Goal: Task Accomplishment & Management: Complete application form

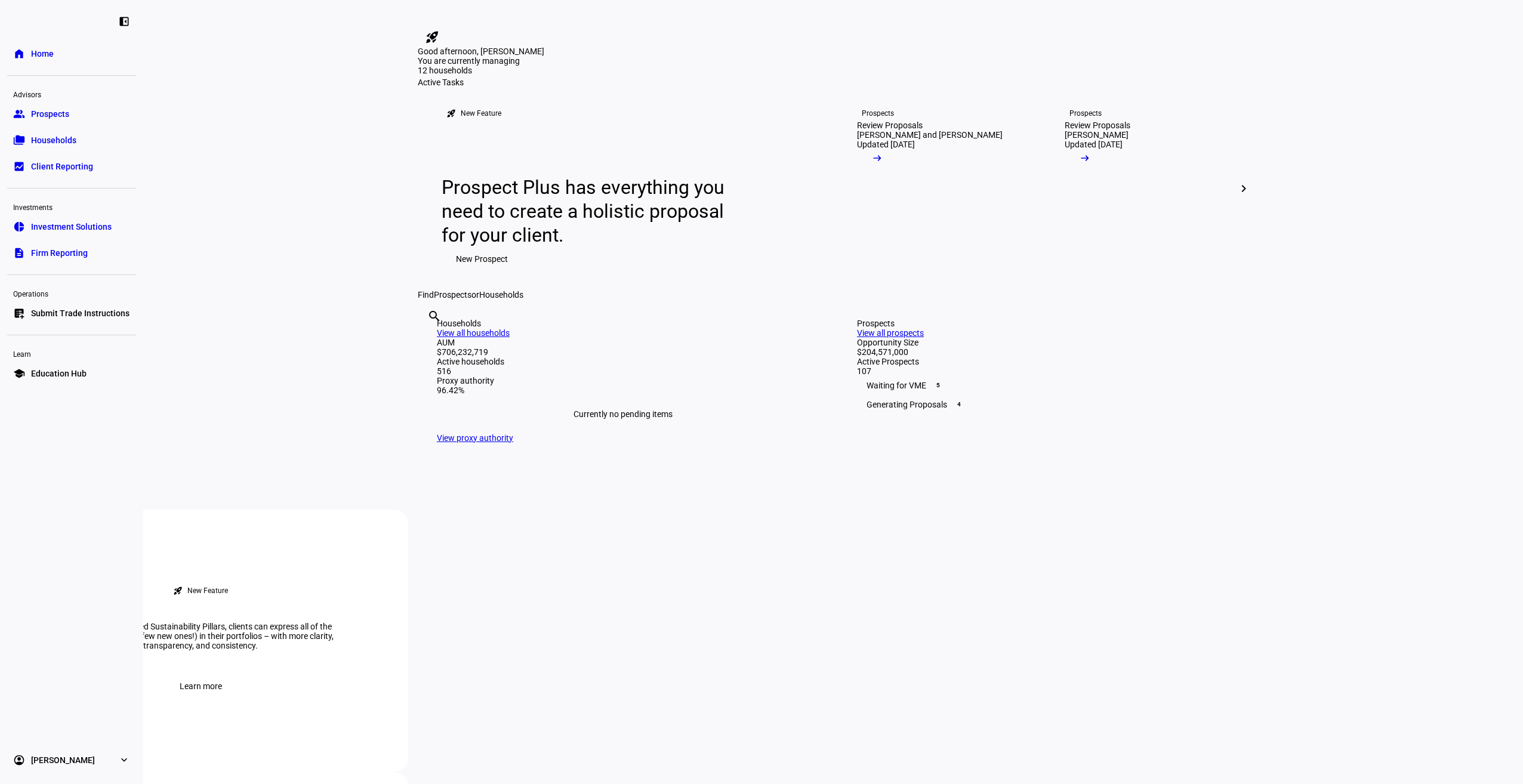
click at [114, 320] on link "list_alt_add Submit Trade Instructions" at bounding box center [72, 313] width 129 height 24
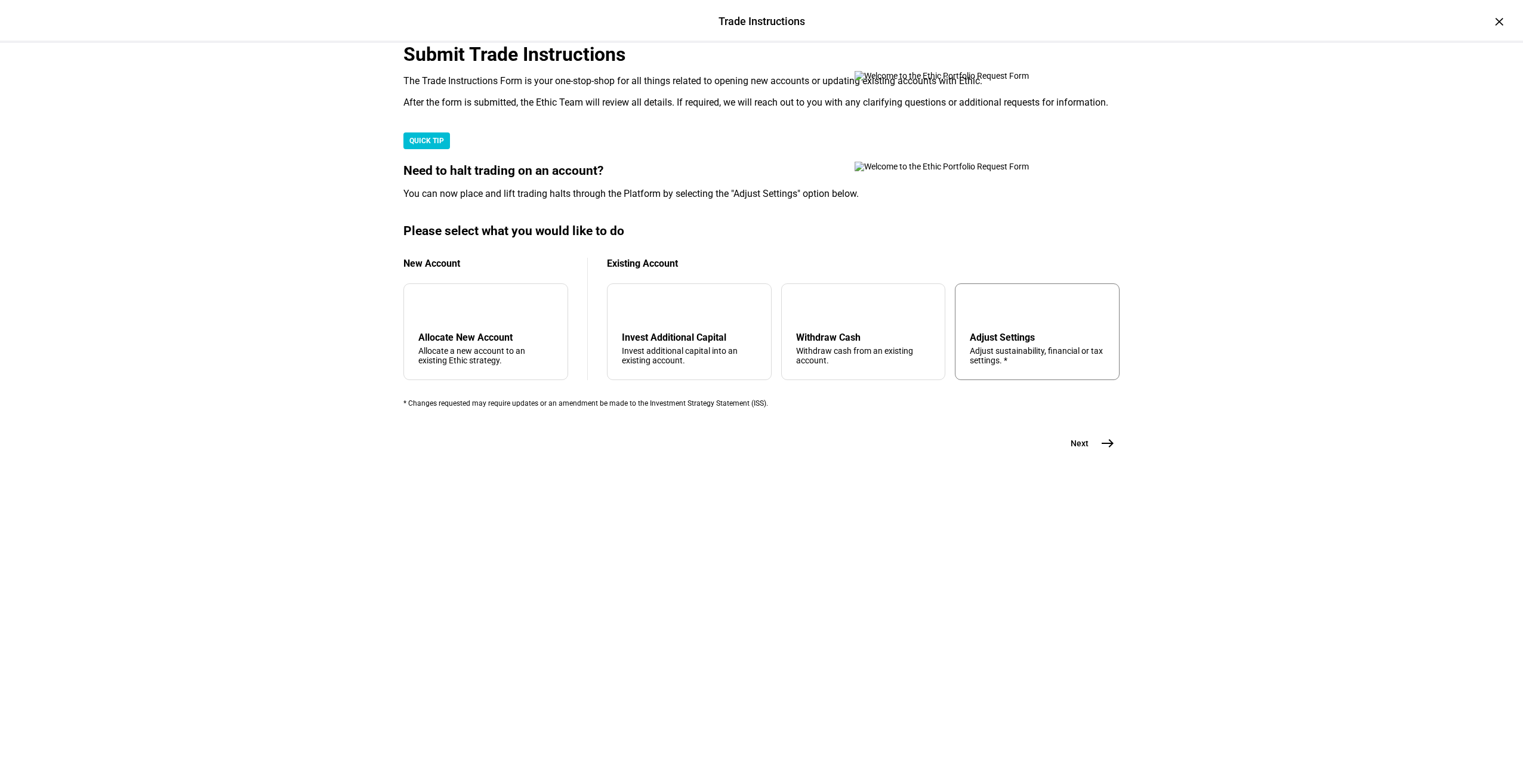
click at [996, 365] on div "Adjust sustainability, financial or tax settings. *" at bounding box center [1036, 356] width 135 height 19
click at [1100, 450] on mat-icon "east" at bounding box center [1107, 443] width 14 height 14
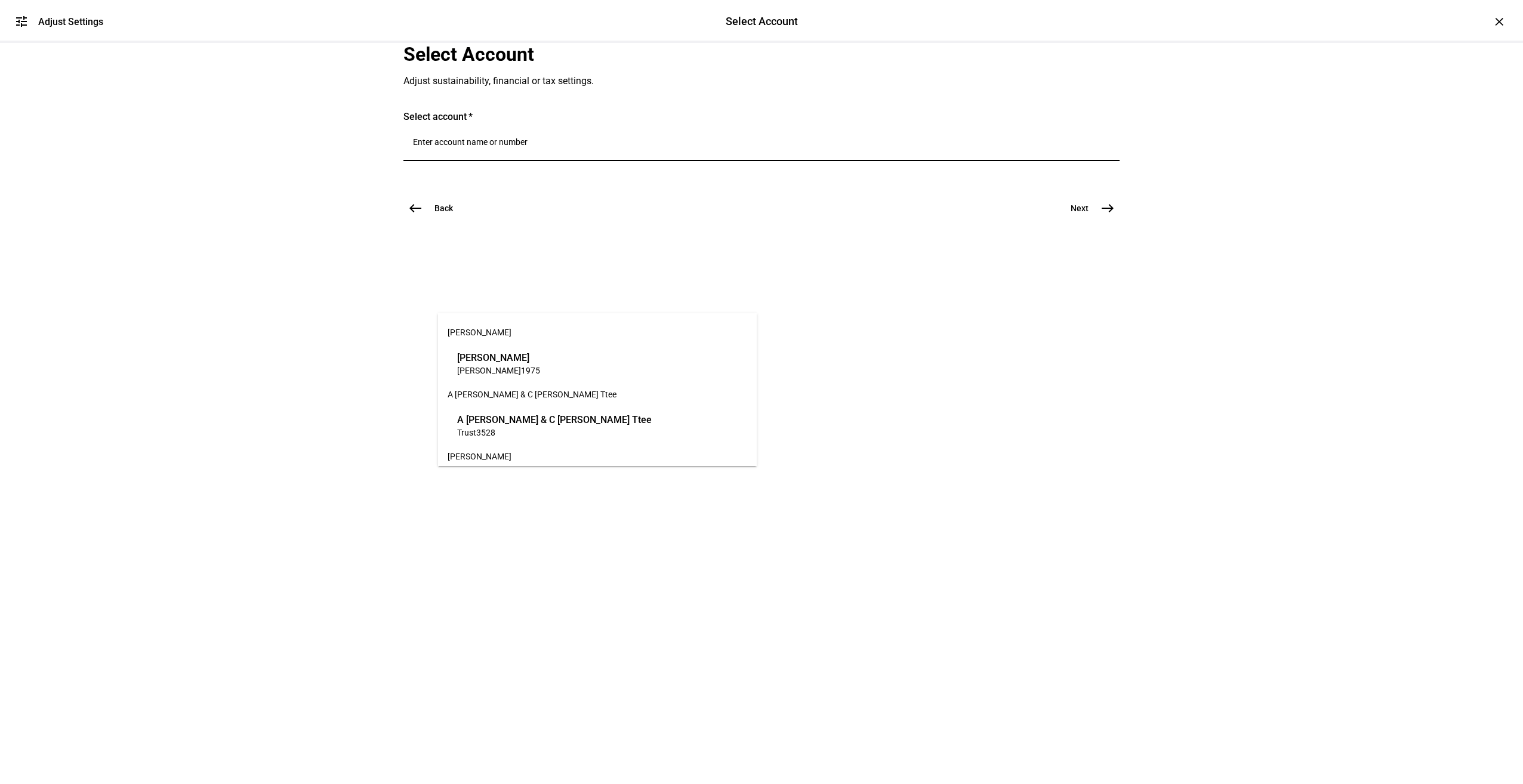
click at [527, 147] on input "Number" at bounding box center [761, 142] width 697 height 10
type input "[PERSON_NAME]"
click at [524, 352] on span "[PERSON_NAME]" at bounding box center [539, 357] width 164 height 14
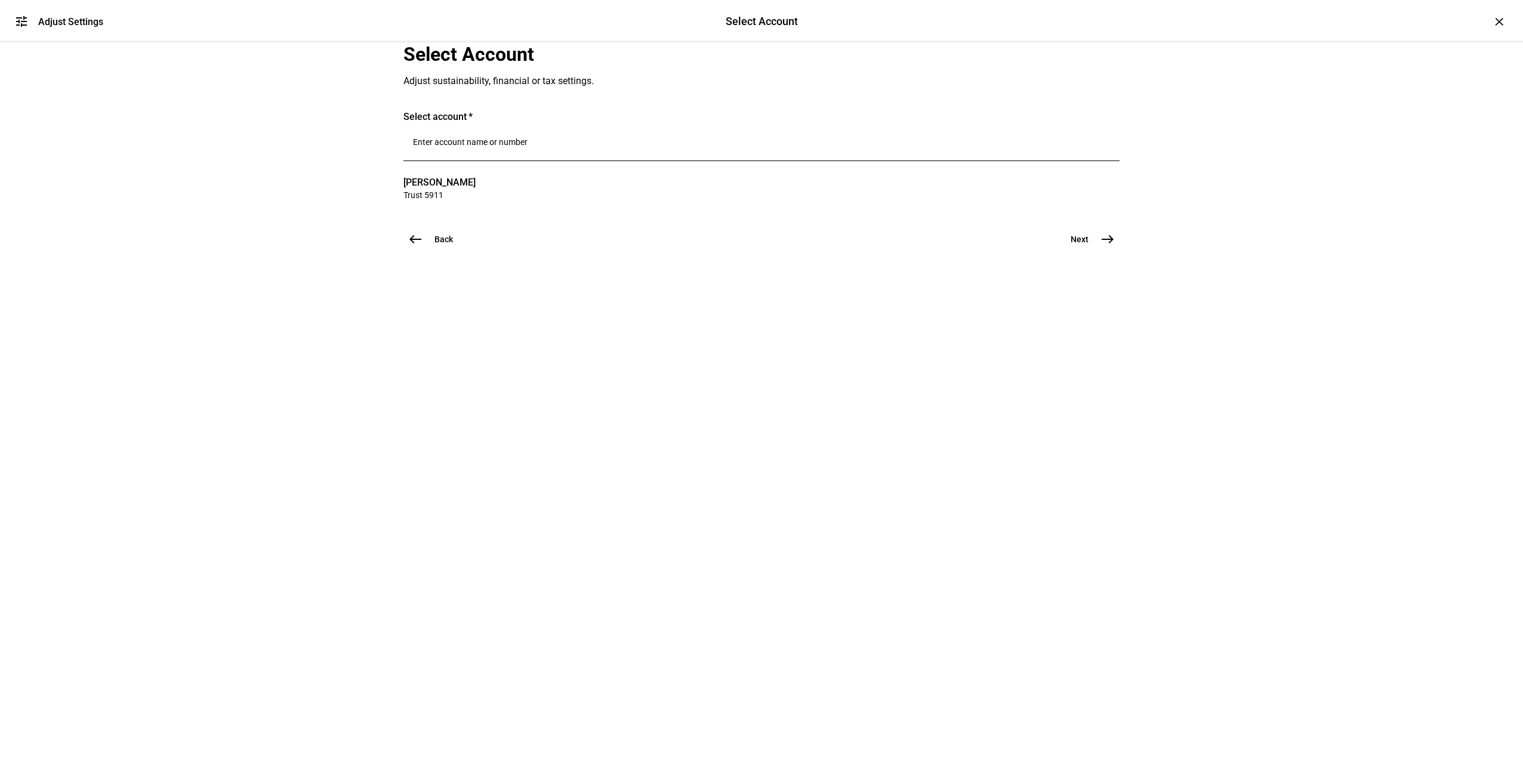
click at [1104, 251] on span "east" at bounding box center [1107, 239] width 24 height 24
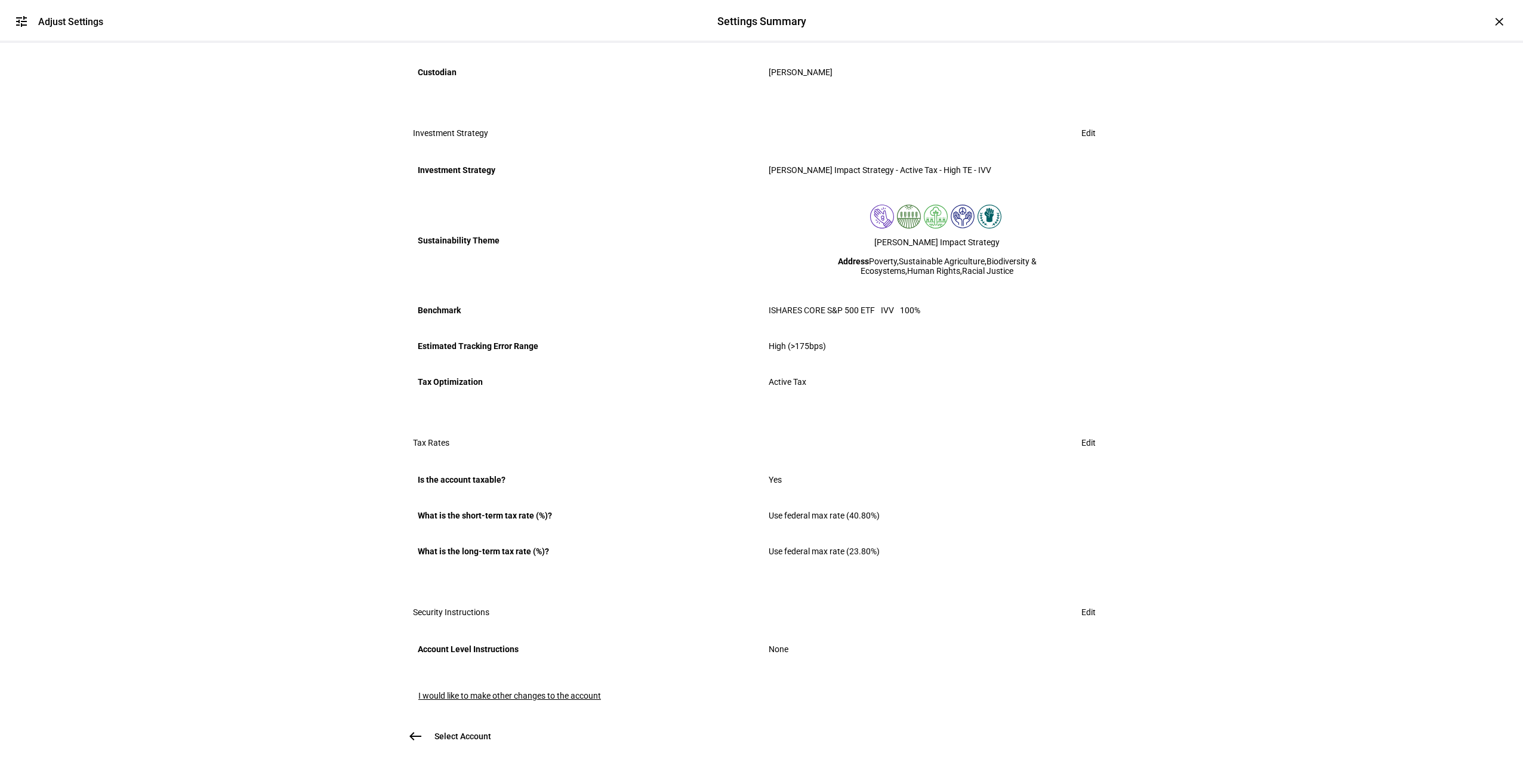
scroll to position [405, 0]
click at [585, 691] on span "I would like to make other changes to the account" at bounding box center [509, 695] width 182 height 10
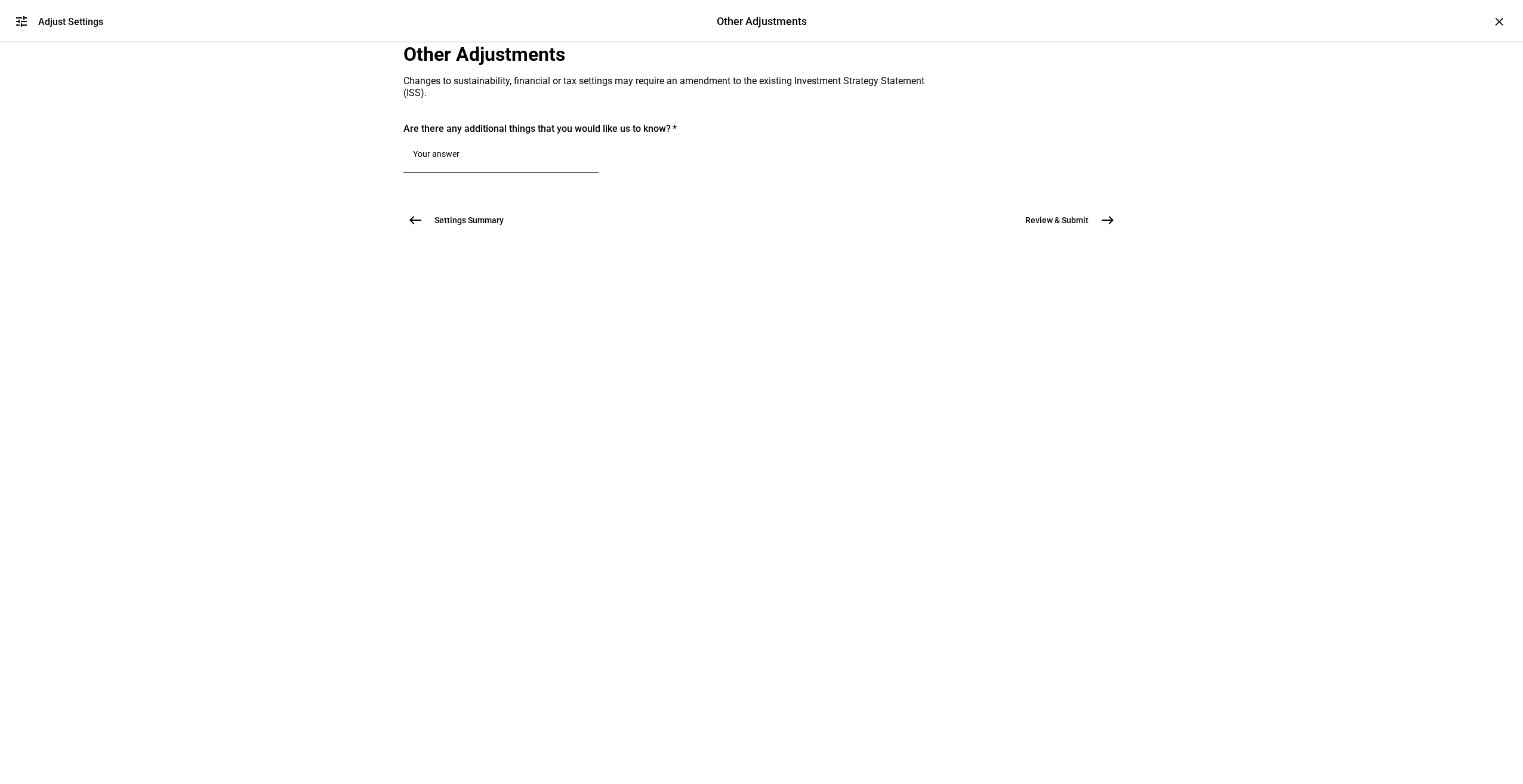
scroll to position [0, 0]
click at [503, 163] on textarea at bounding box center [501, 156] width 176 height 14
click at [422, 232] on button "Settings Summary west" at bounding box center [460, 220] width 114 height 24
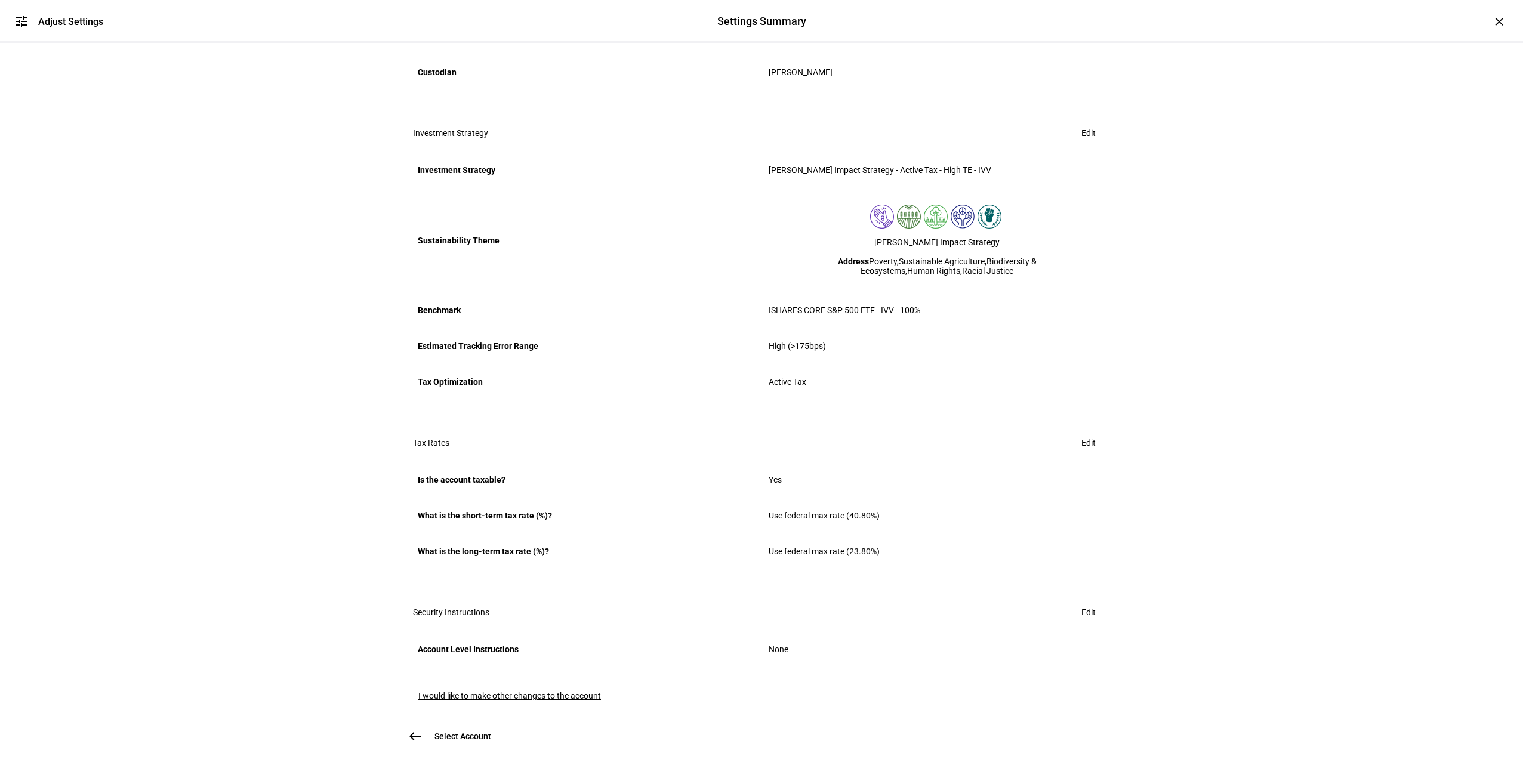
scroll to position [405, 0]
click at [553, 691] on span "I would like to make other changes to the account" at bounding box center [509, 695] width 182 height 10
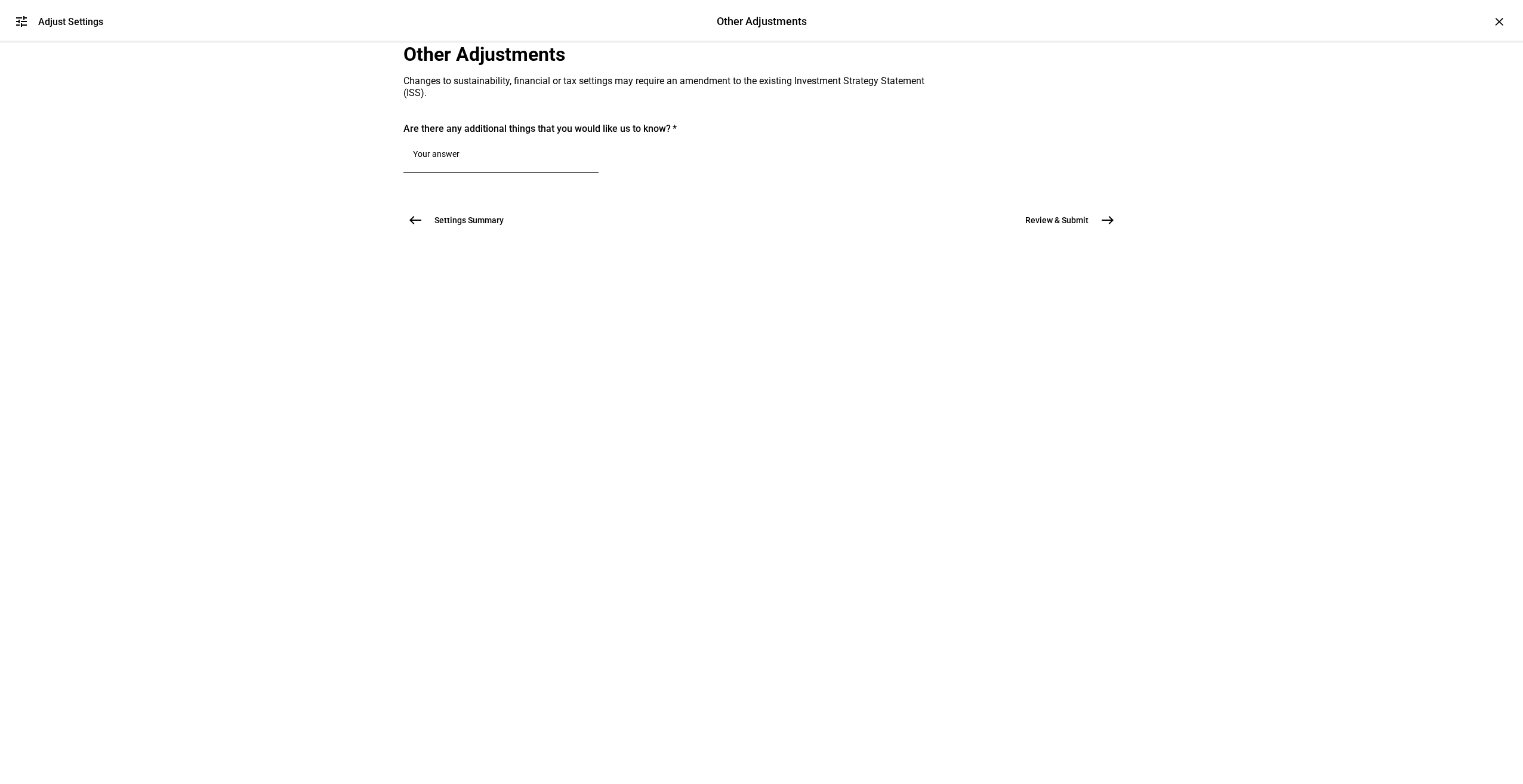
scroll to position [0, 0]
click at [525, 173] on div at bounding box center [501, 156] width 176 height 33
type textarea "Please use a realized gain budget of $20k to closer align the portfolio with th…"
click at [1116, 297] on div "Other Adjustments Changes to sustainability, financial or tax settings may requ…" at bounding box center [761, 169] width 754 height 253
click at [1107, 256] on mat-icon "east" at bounding box center [1107, 248] width 14 height 14
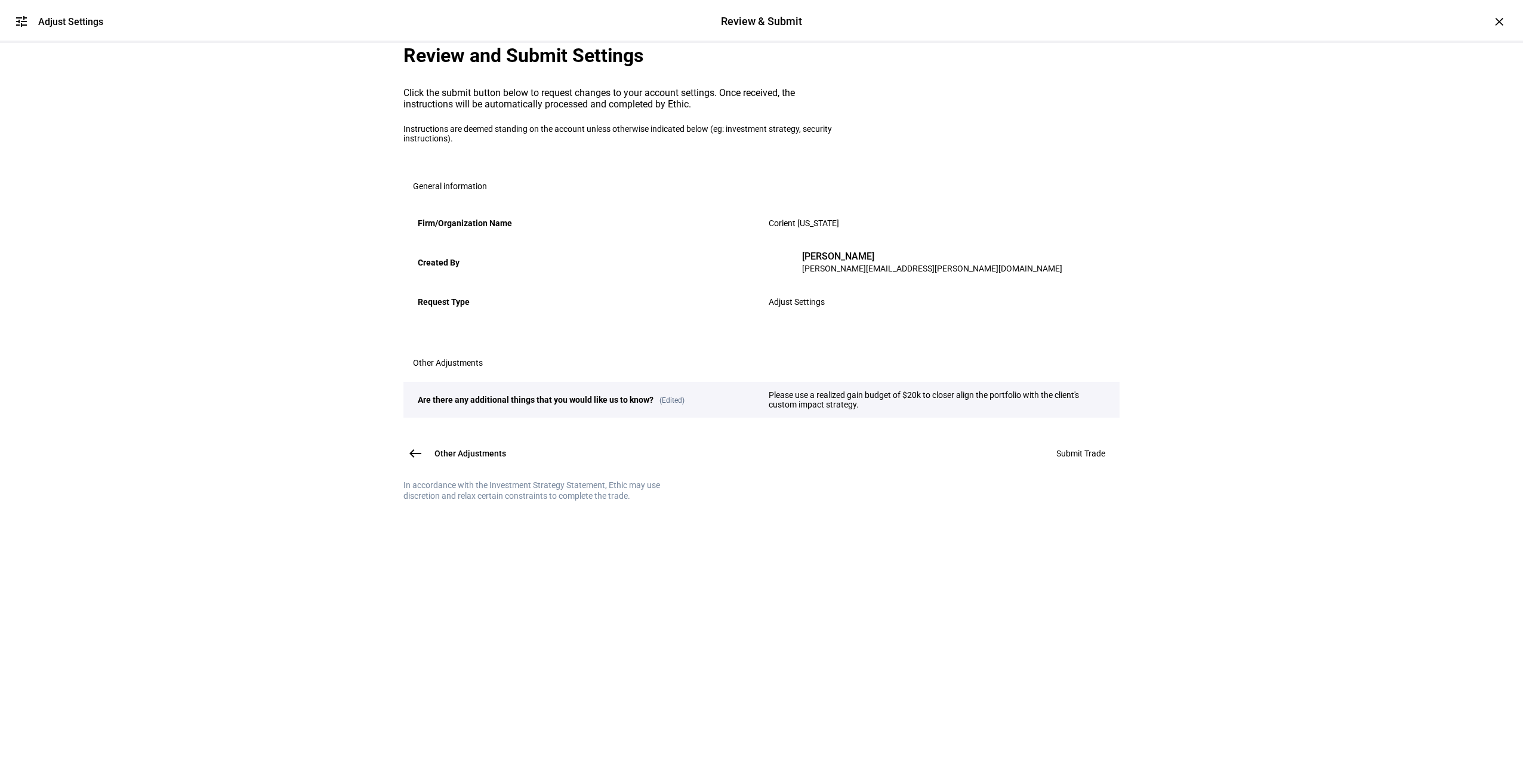
click at [1090, 458] on span "Submit Trade" at bounding box center [1081, 453] width 49 height 10
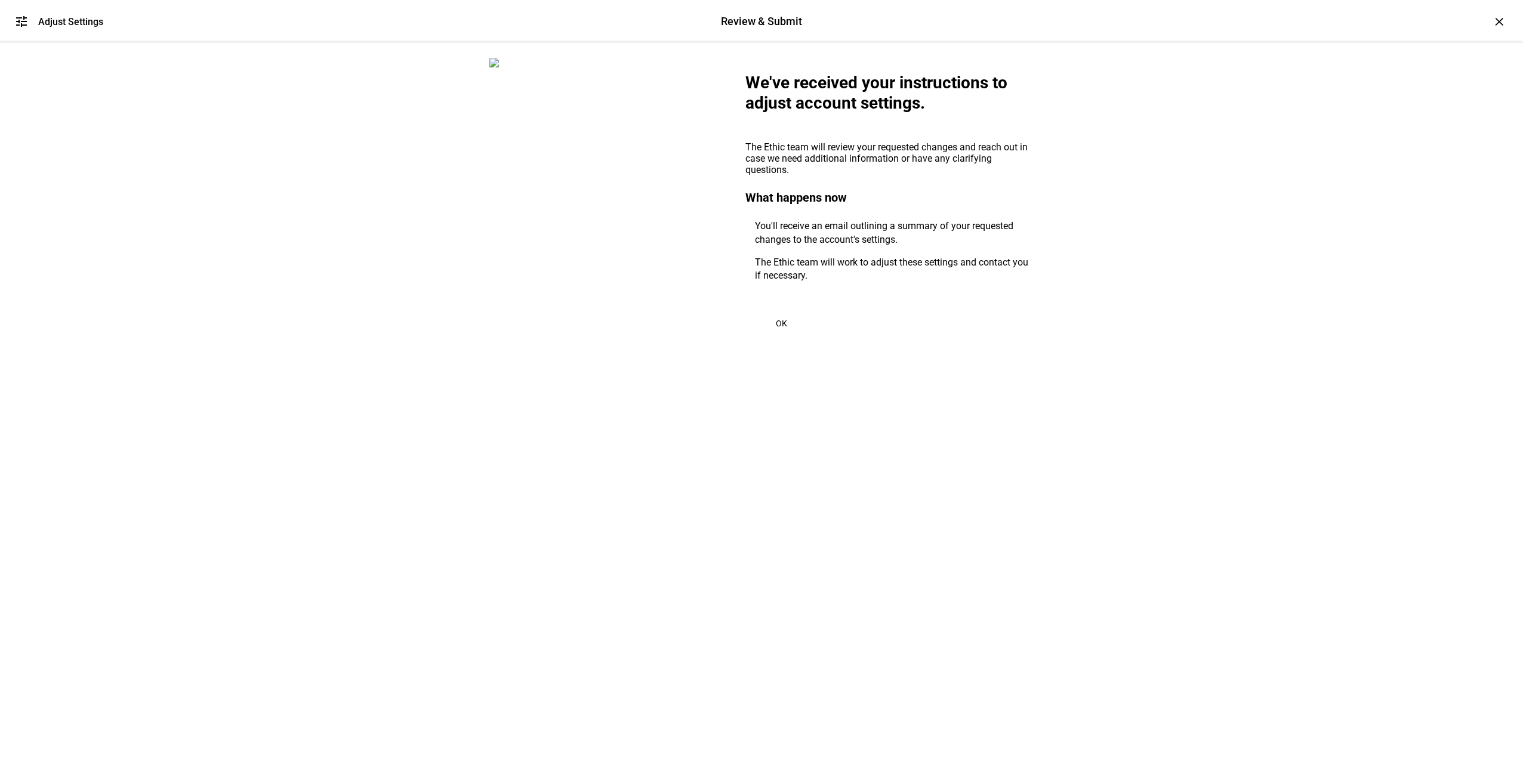
click at [783, 337] on span at bounding box center [780, 323] width 72 height 29
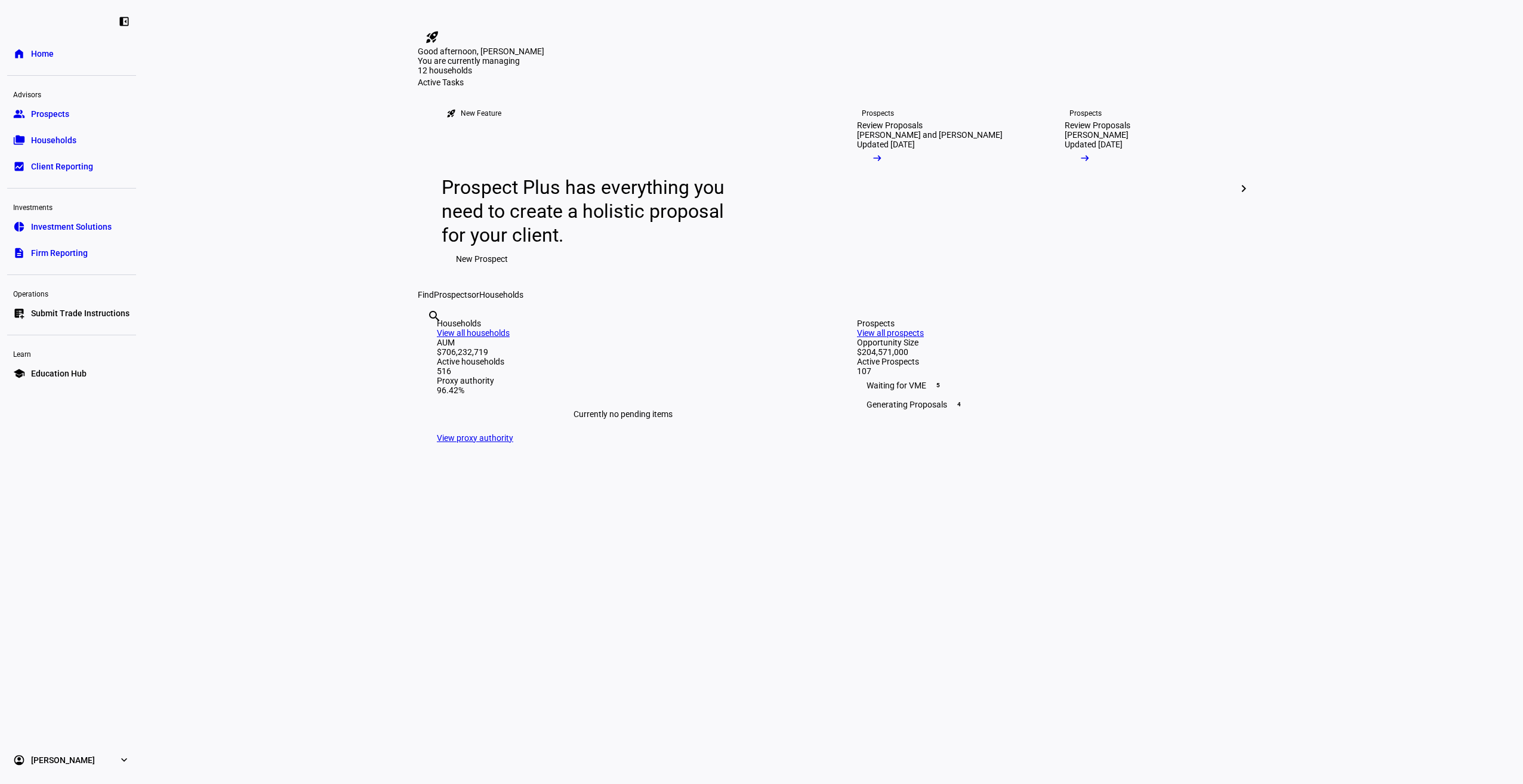
click at [92, 315] on span "Submit Trade Instructions" at bounding box center [80, 313] width 98 height 12
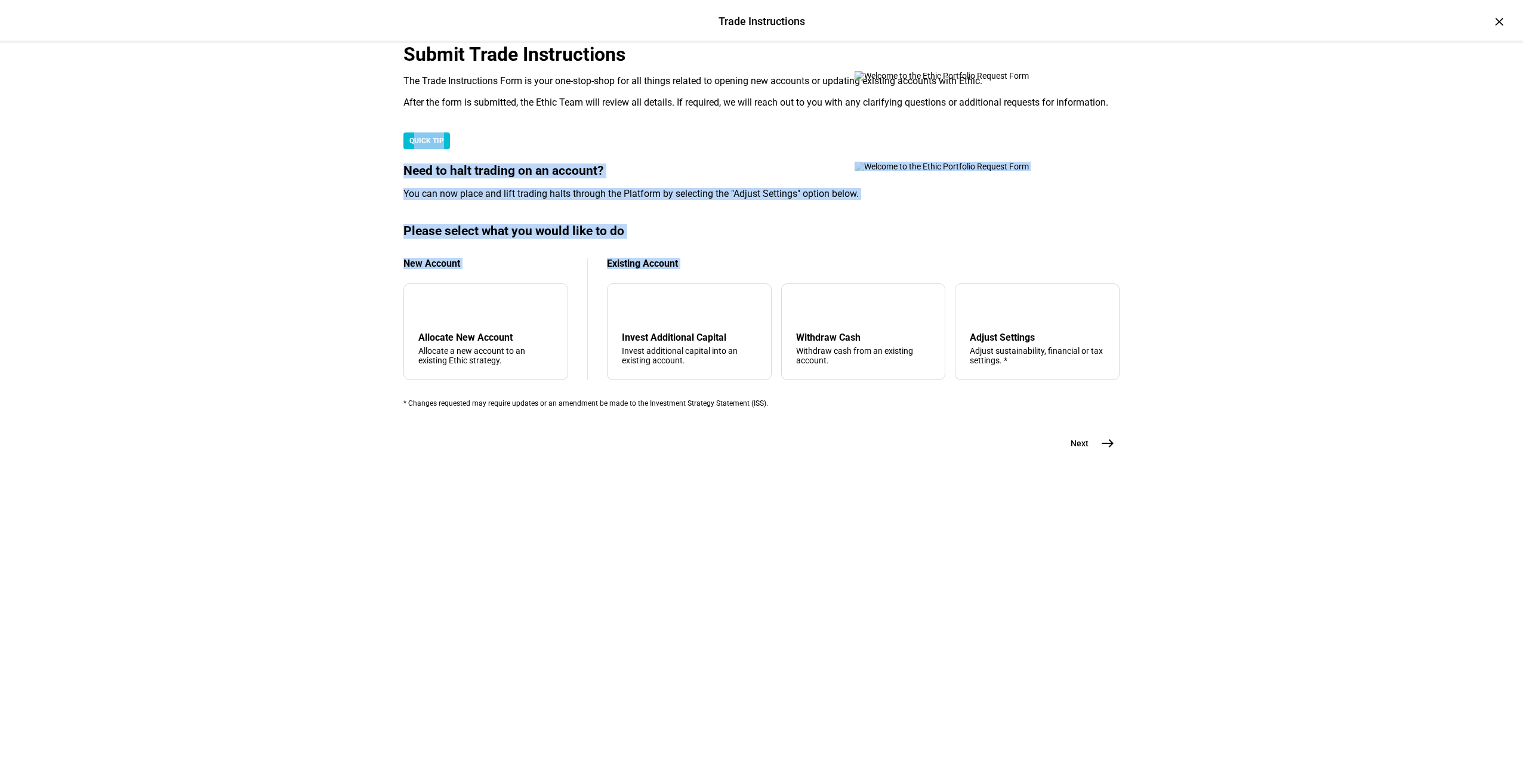
drag, startPoint x: 657, startPoint y: 586, endPoint x: 103, endPoint y: 320, distance: 614.6
click at [103, 320] on div "Trade Instructions Trade Instructions × Submit Trade Instructions The Trade Ins…" at bounding box center [761, 392] width 1523 height 784
click at [473, 380] on div "add Allocate New Account Allocate a new account to an existing Ethic strategy." at bounding box center [485, 331] width 165 height 97
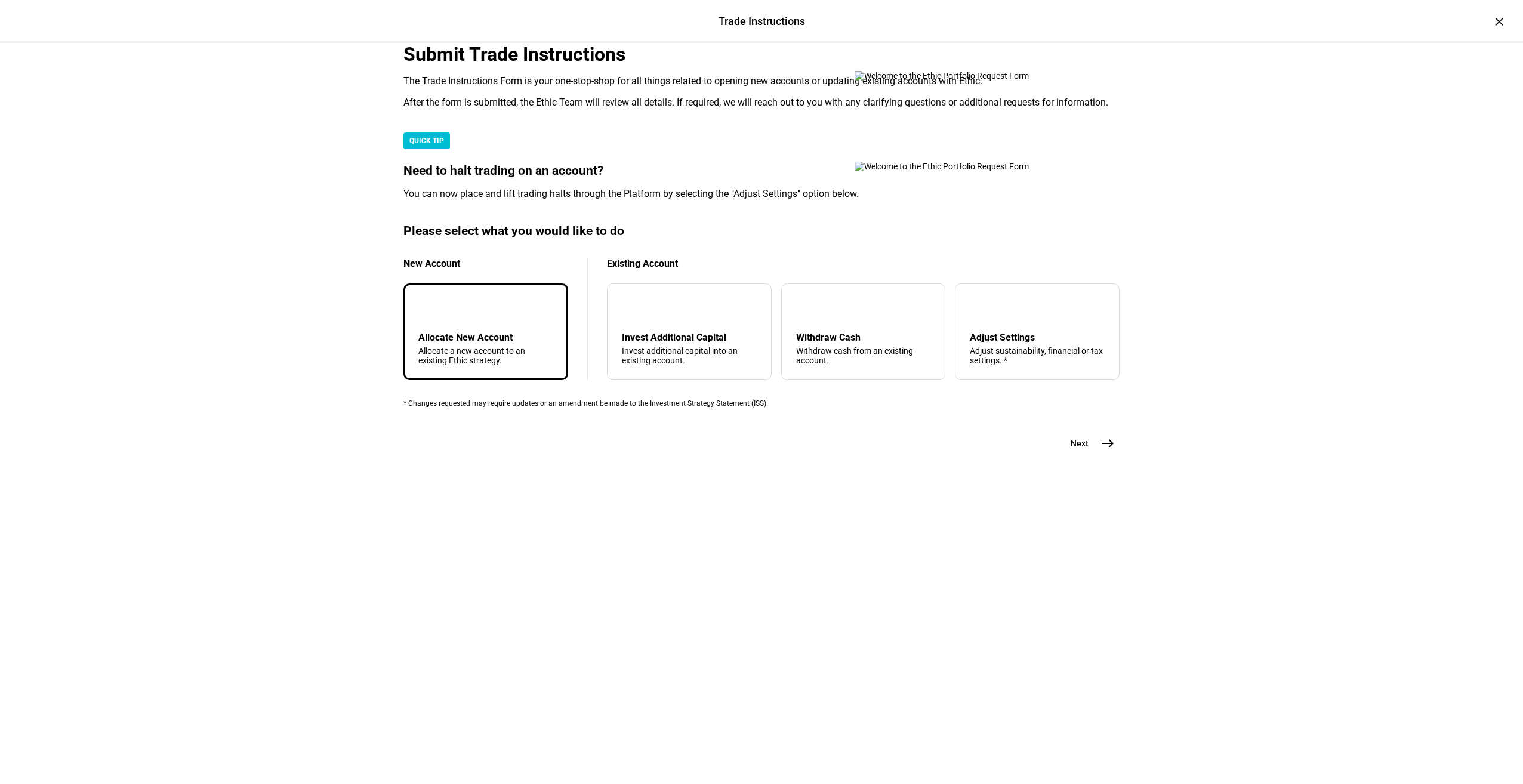
click at [1101, 450] on mat-icon "east" at bounding box center [1107, 443] width 14 height 14
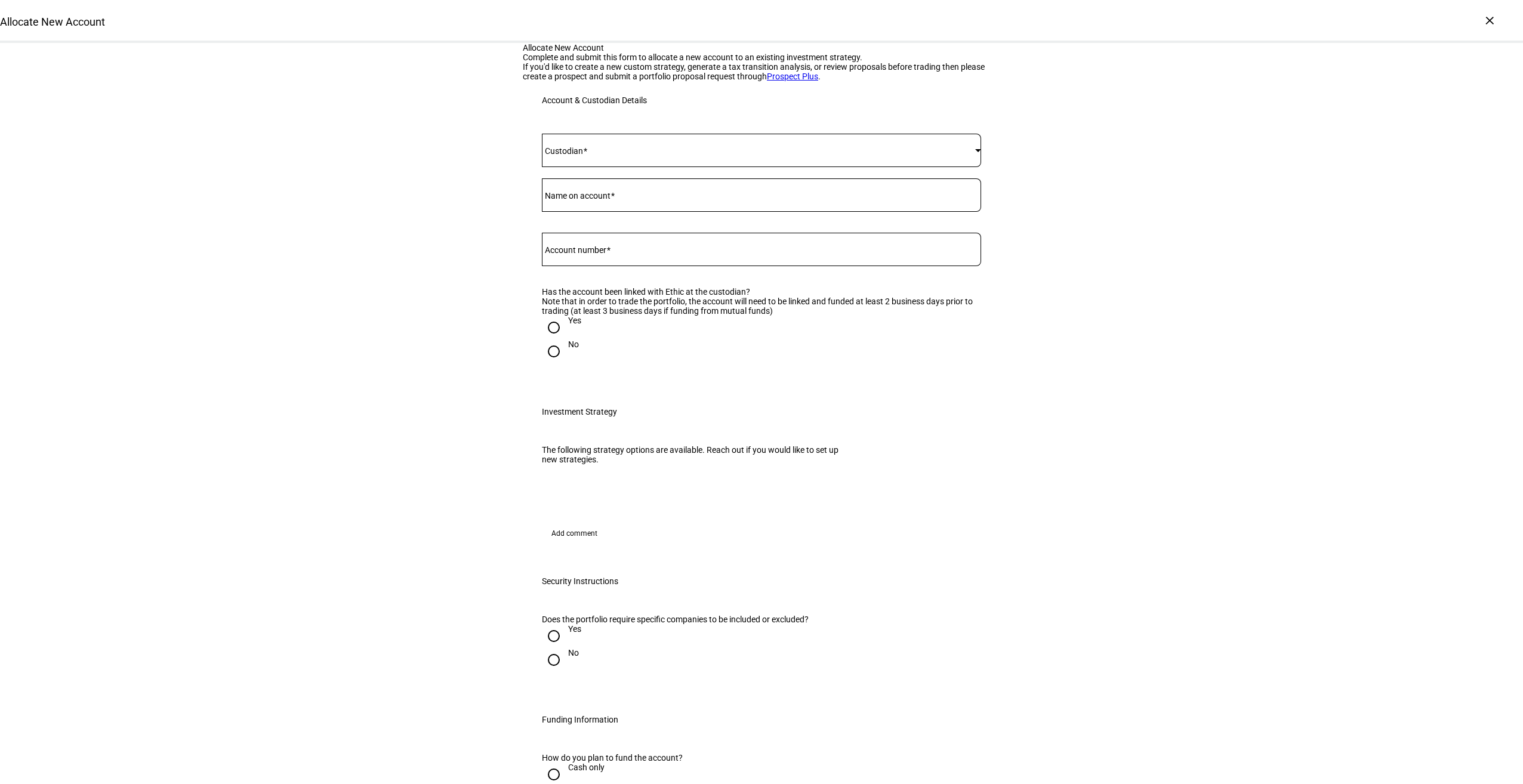
click at [586, 201] on mat-label "Name on account" at bounding box center [577, 196] width 66 height 10
click at [586, 198] on input "Name on account" at bounding box center [761, 193] width 439 height 10
paste input "22637426"
type input "22637426"
click at [583, 155] on span at bounding box center [758, 150] width 433 height 10
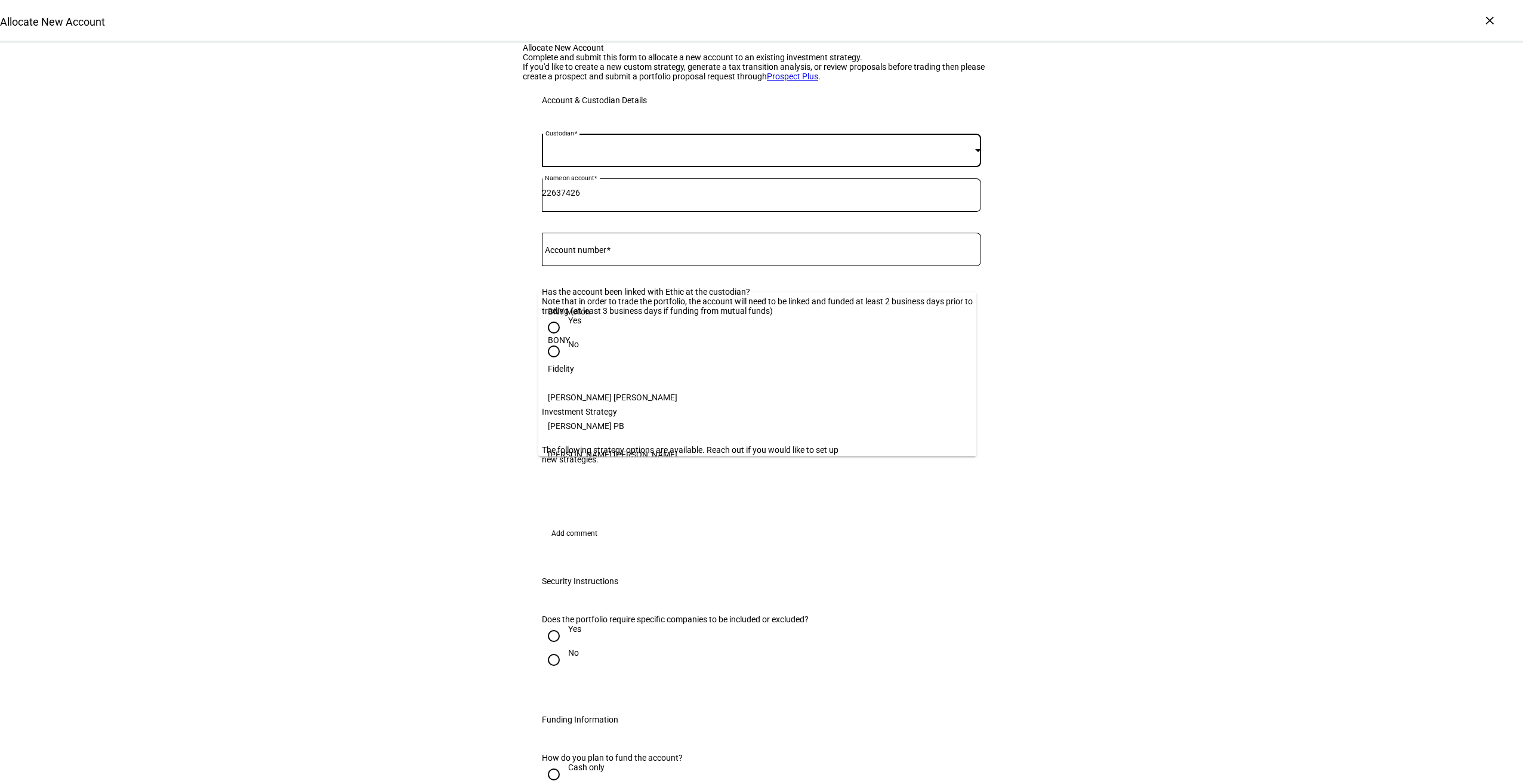
scroll to position [123, 0]
click at [579, 436] on mat-option "[PERSON_NAME]" at bounding box center [757, 447] width 438 height 29
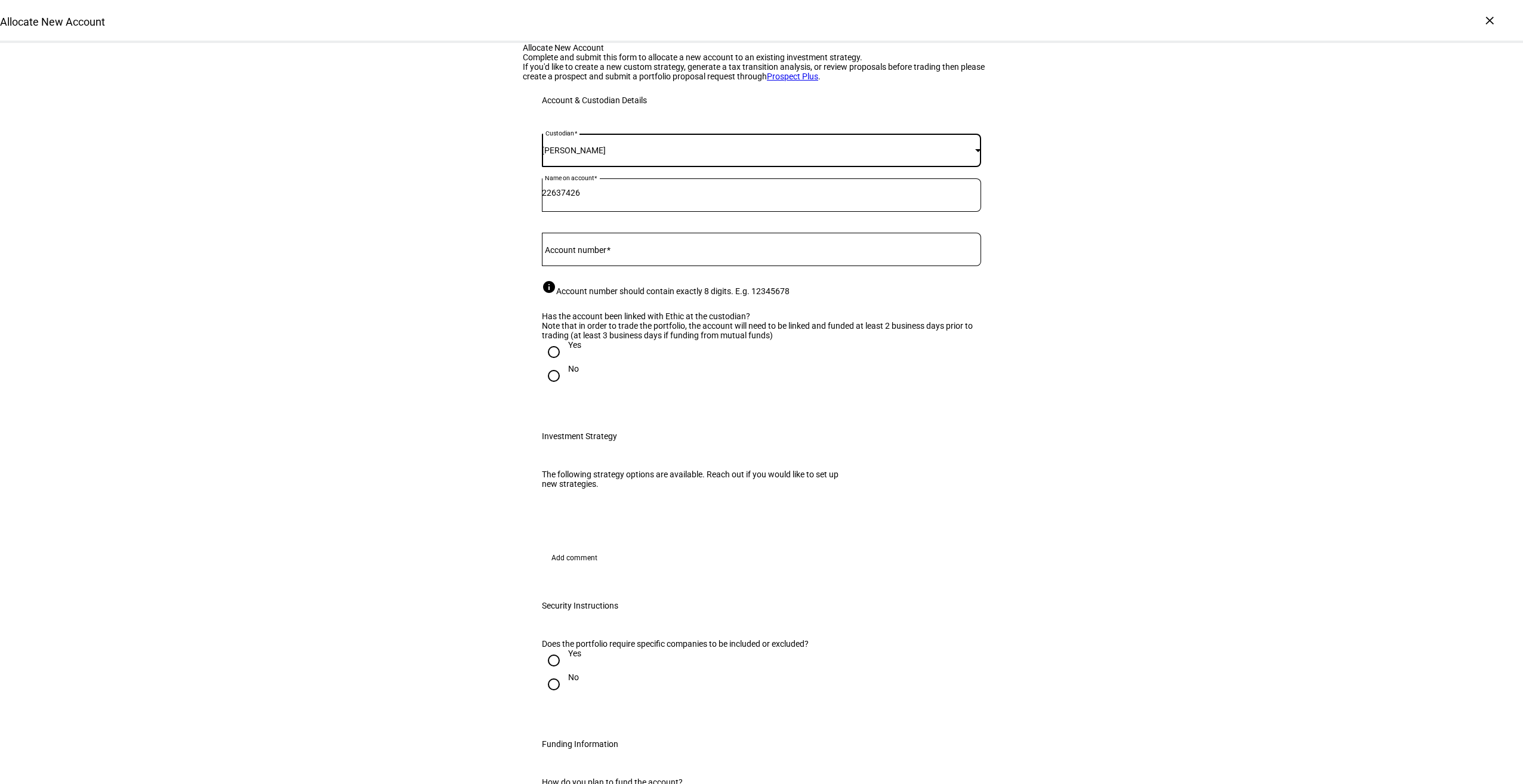
click at [579, 266] on div at bounding box center [761, 249] width 439 height 33
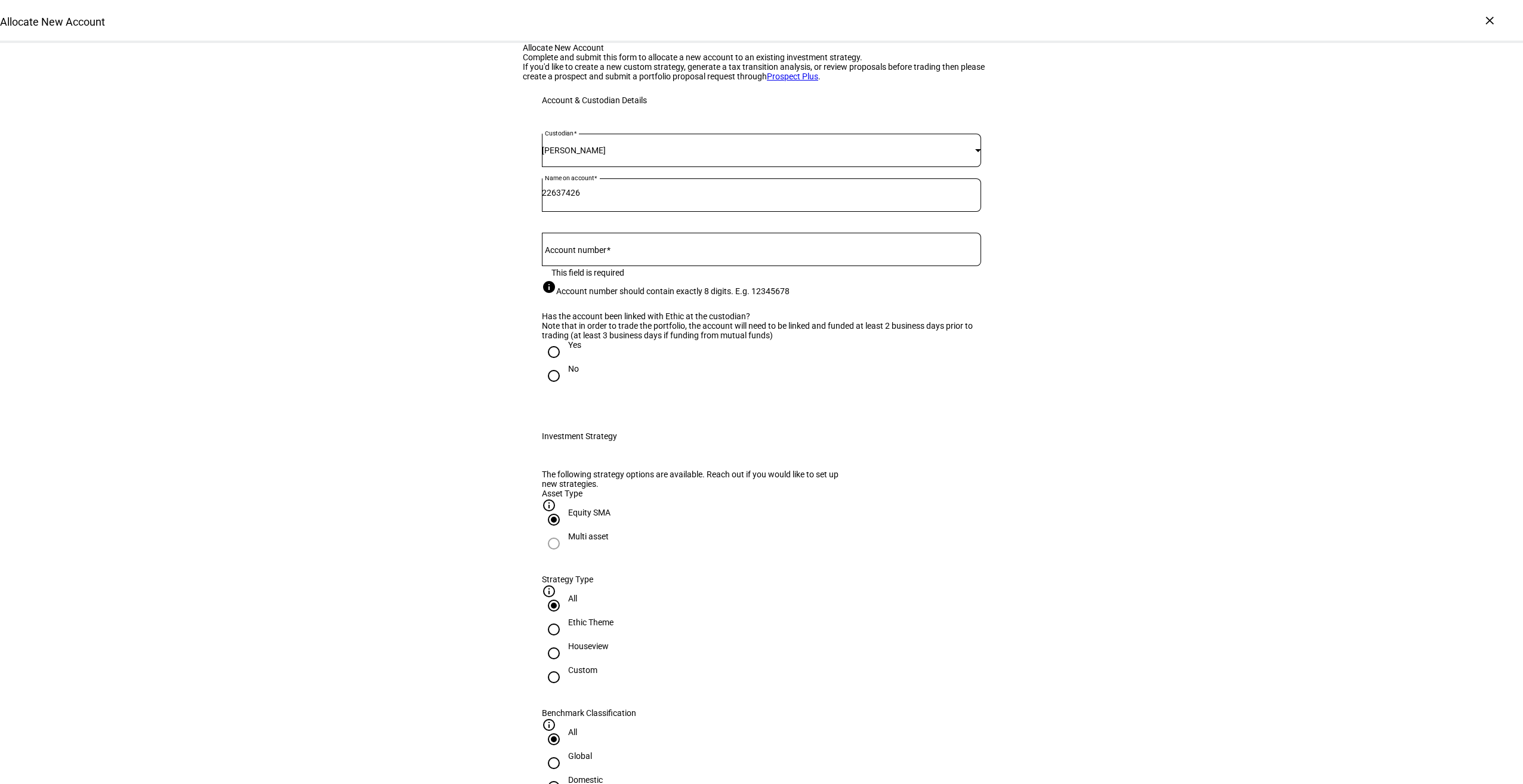
click at [628, 252] on input "Account number" at bounding box center [761, 247] width 439 height 10
type input "[PERSON_NAME]"
drag, startPoint x: 628, startPoint y: 385, endPoint x: 503, endPoint y: 384, distance: 125.0
drag, startPoint x: 590, startPoint y: 327, endPoint x: 460, endPoint y: 316, distance: 130.5
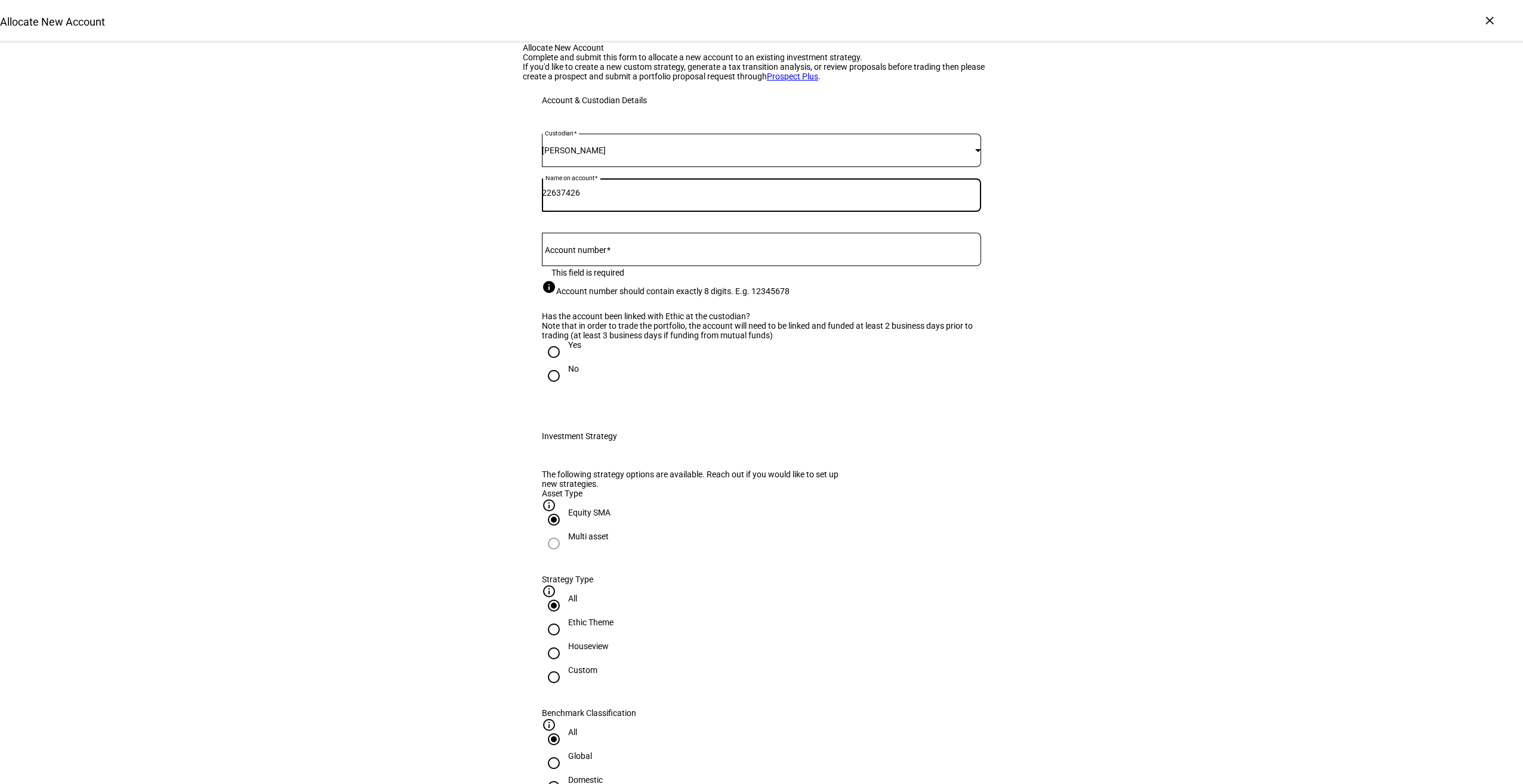
paste input "[PERSON_NAME]"
type input "[PERSON_NAME]"
click at [585, 255] on mat-label "Account number" at bounding box center [575, 250] width 61 height 10
click at [585, 252] on input "Account number" at bounding box center [761, 247] width 439 height 10
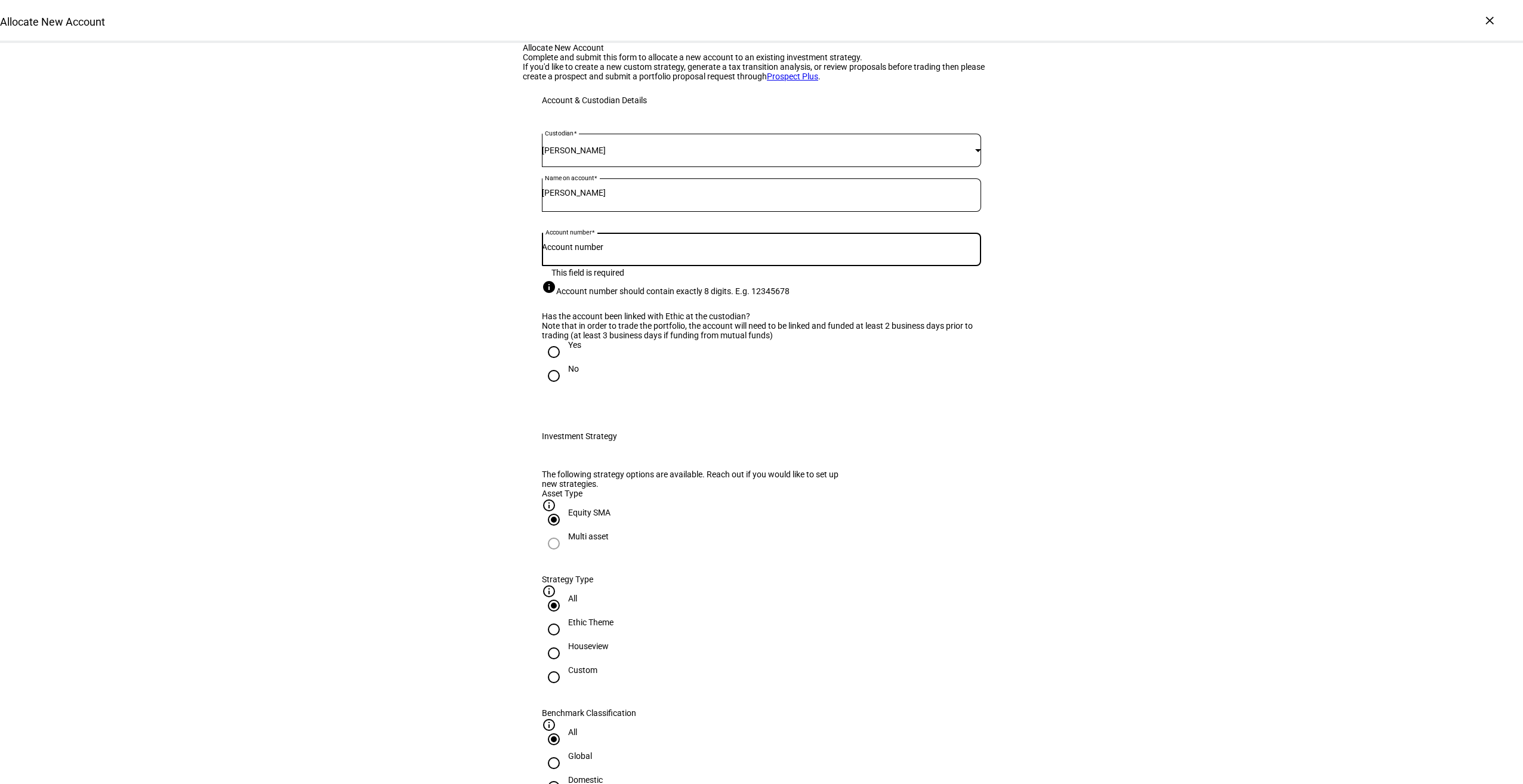
paste input "22637426"
type input "22637426"
click at [568, 350] on div "Yes" at bounding box center [574, 345] width 13 height 10
click at [565, 364] on input "Yes" at bounding box center [554, 352] width 24 height 24
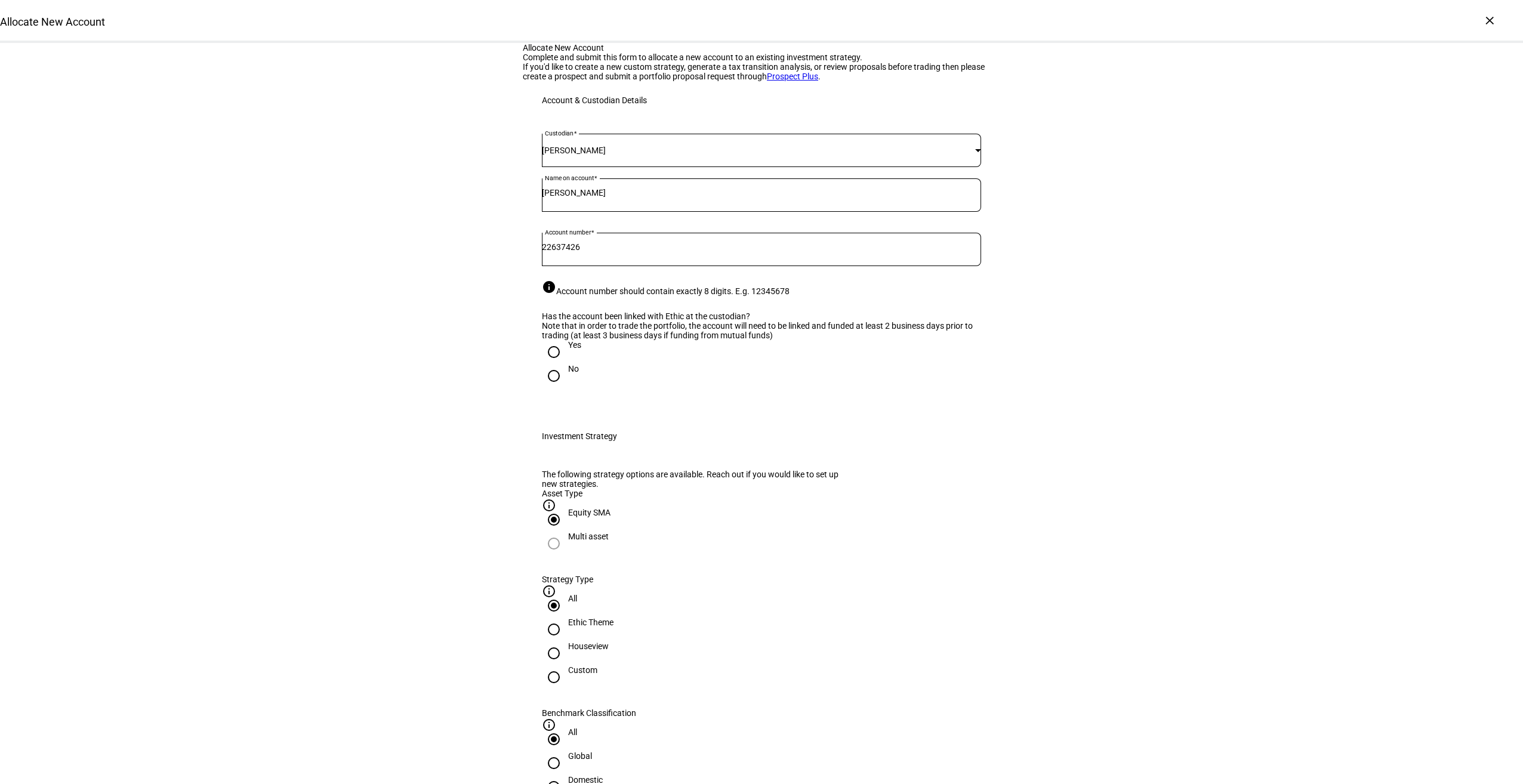
radio input "true"
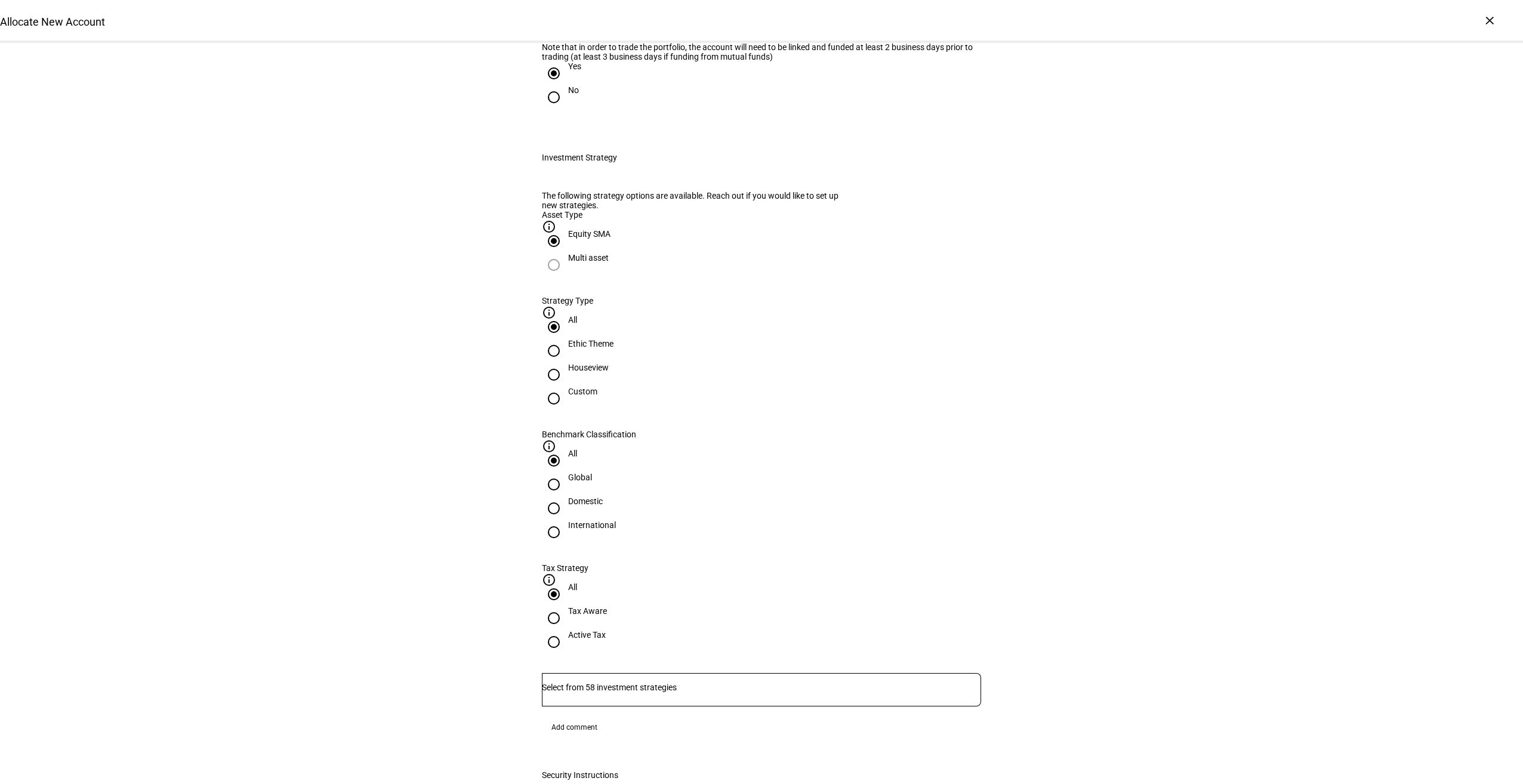
scroll to position [283, 0]
click at [608, 380] on div "Houseview" at bounding box center [588, 369] width 41 height 21
click at [565, 382] on input "Houseview" at bounding box center [554, 371] width 24 height 24
radio input "true"
click at [602, 492] on div "Domestic" at bounding box center [585, 497] width 35 height 10
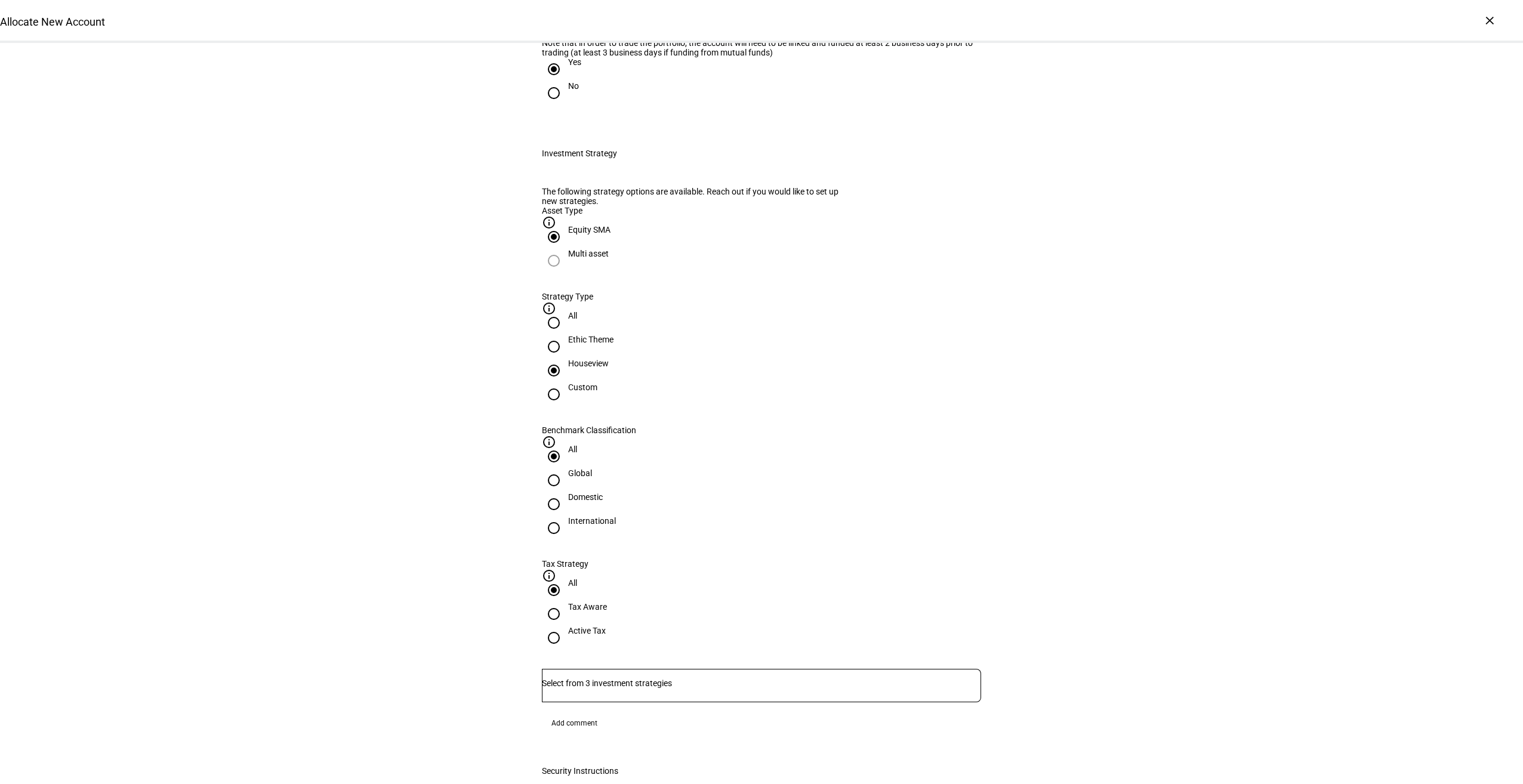
click at [565, 492] on input "Domestic" at bounding box center [554, 504] width 24 height 24
radio input "true"
click at [607, 602] on div "Tax Aware" at bounding box center [587, 606] width 39 height 10
click at [565, 602] on input "Tax Aware" at bounding box center [554, 613] width 24 height 24
radio input "true"
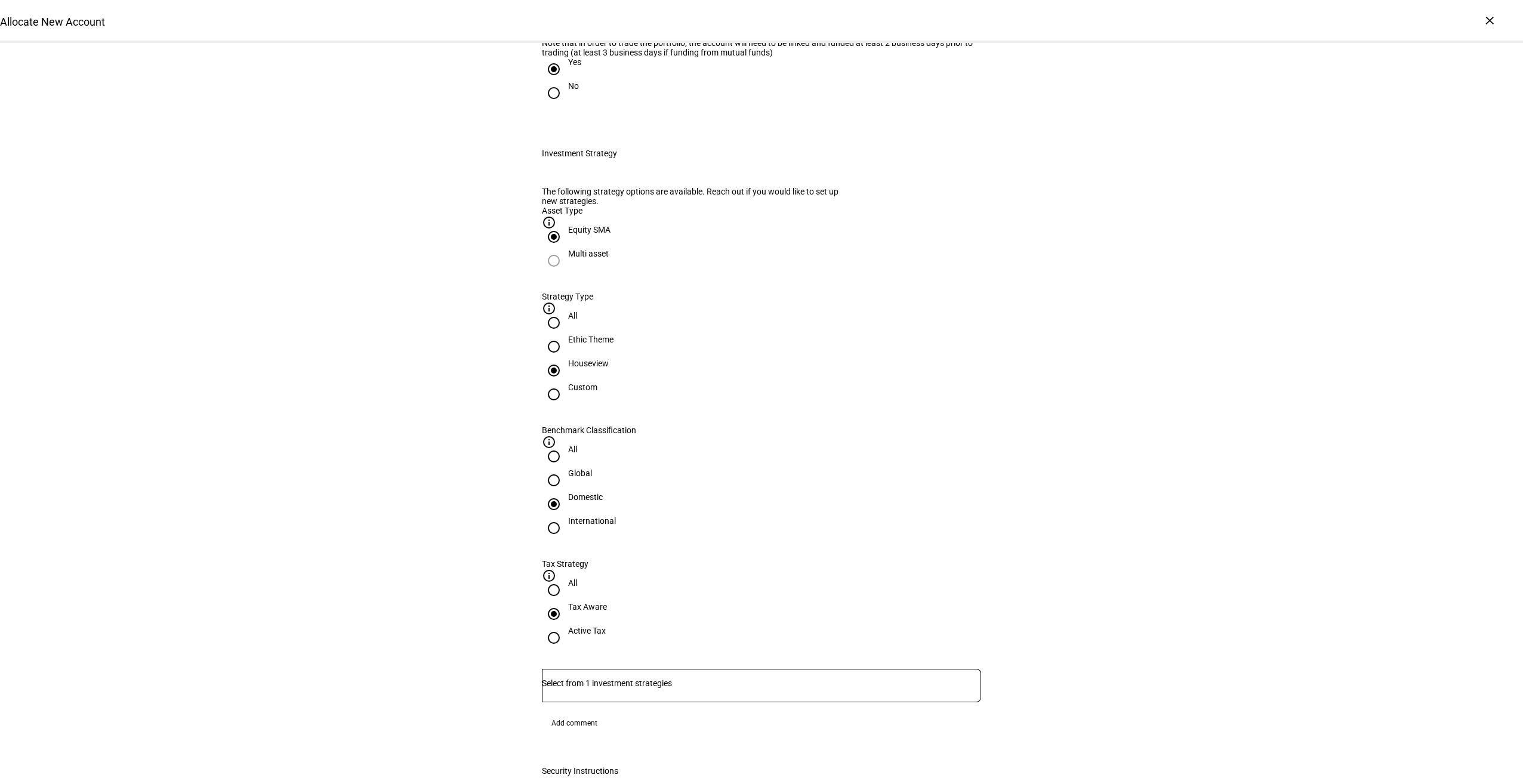
click at [605, 626] on div "Active Tax" at bounding box center [586, 636] width 38 height 21
click at [565, 626] on input "Active Tax" at bounding box center [554, 638] width 24 height 24
radio input "true"
click at [605, 626] on div "Active Tax" at bounding box center [586, 630] width 38 height 10
click at [565, 626] on input "Active Tax" at bounding box center [554, 638] width 24 height 24
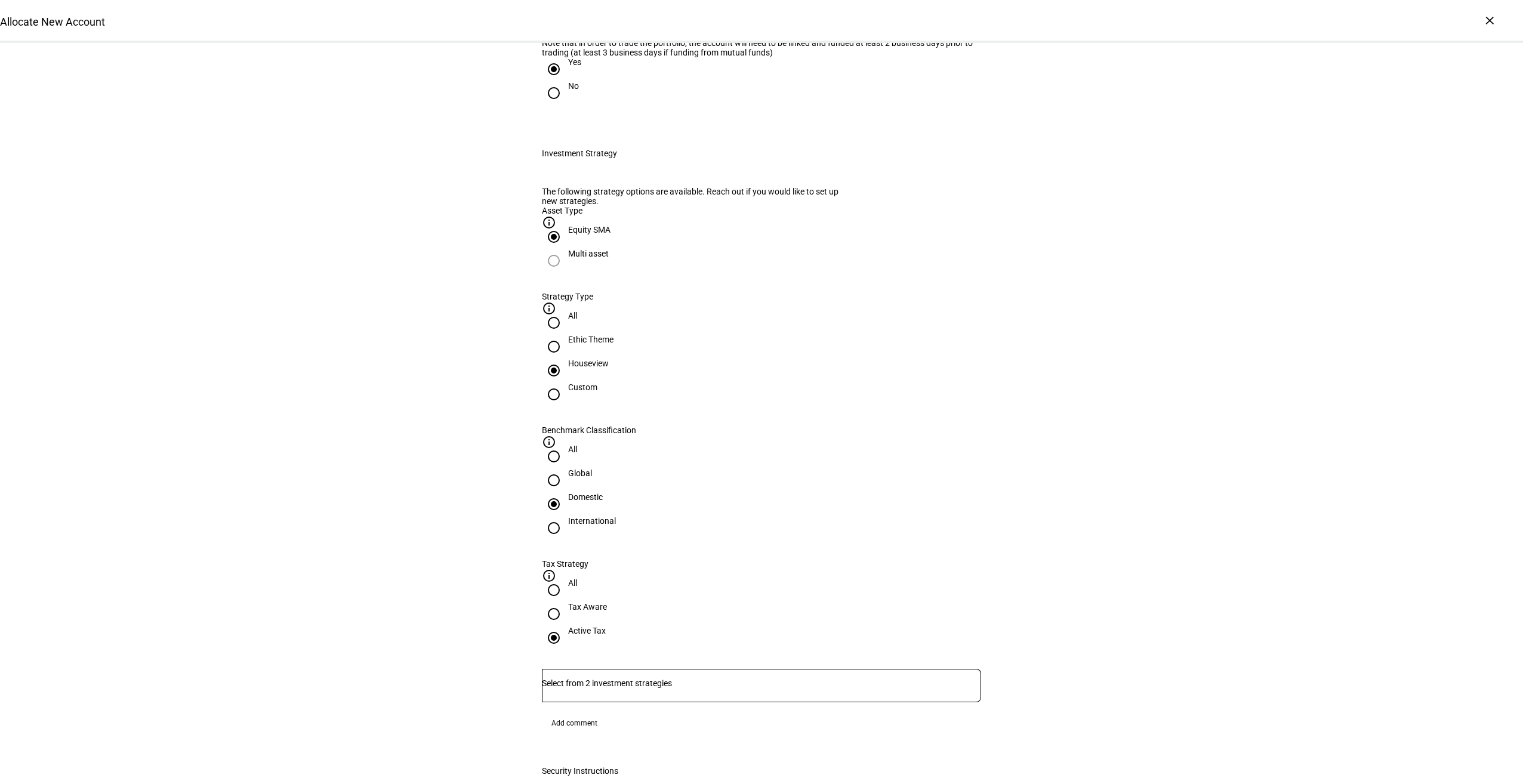
click at [715, 669] on div at bounding box center [761, 685] width 439 height 33
click at [700, 582] on span "Corient - Active Tax Strategy - High TE - IVV" at bounding box center [641, 576] width 186 height 14
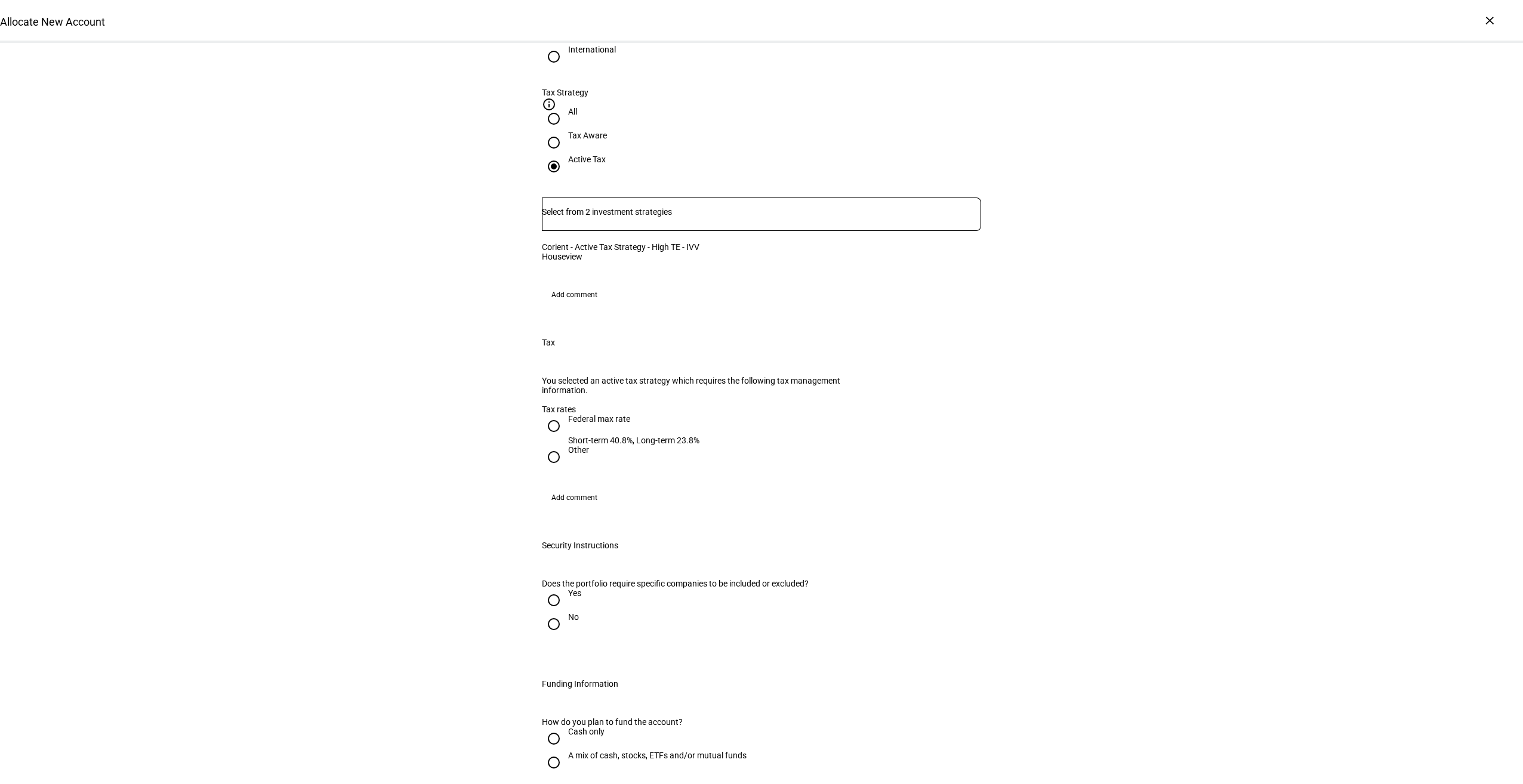
scroll to position [641, 0]
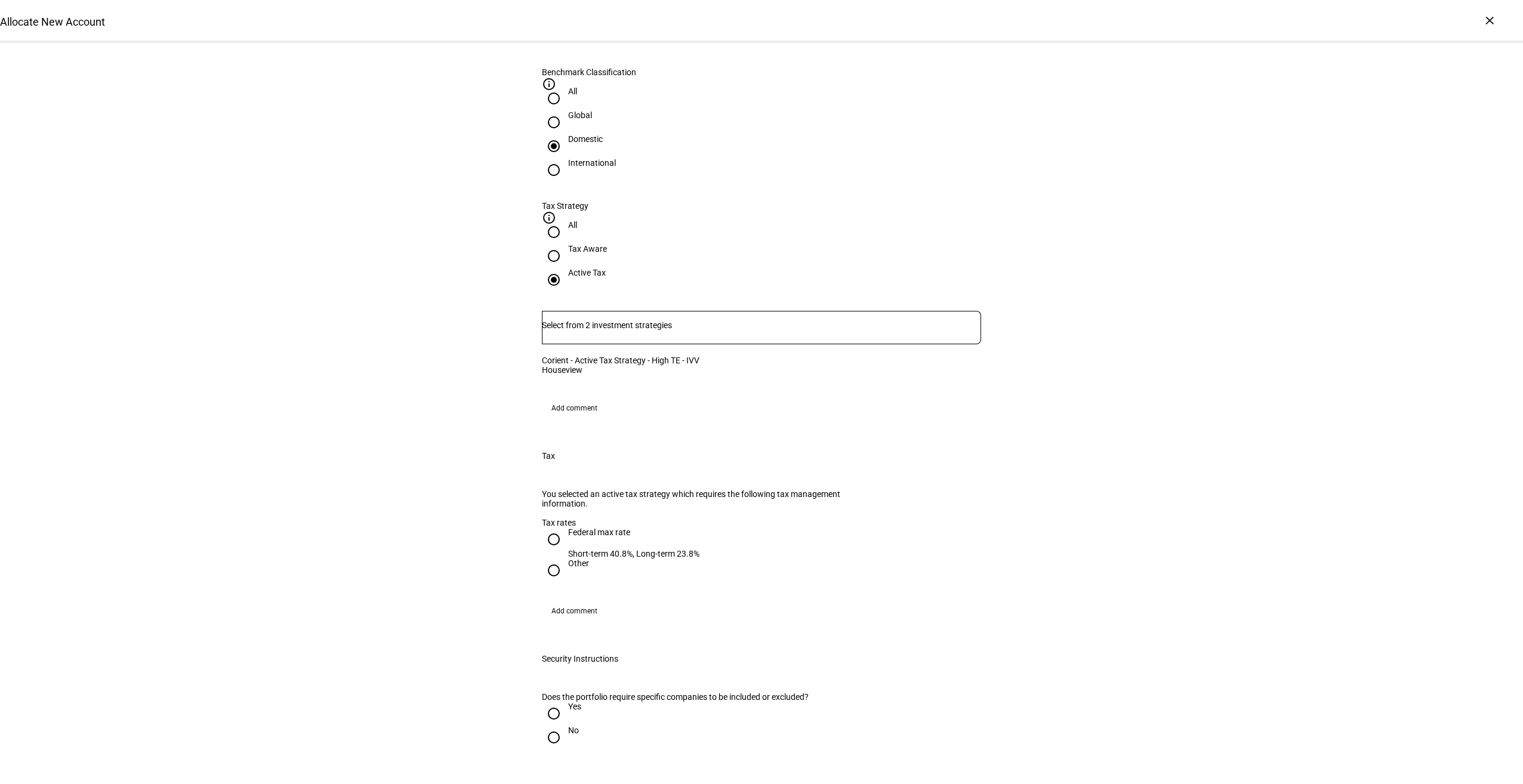
click at [596, 549] on div "Federal max rate" at bounding box center [633, 537] width 131 height 21
click at [565, 550] on input "Federal max rate Short-term 40.8%, Long-term 23.8%" at bounding box center [554, 539] width 24 height 24
radio input "true"
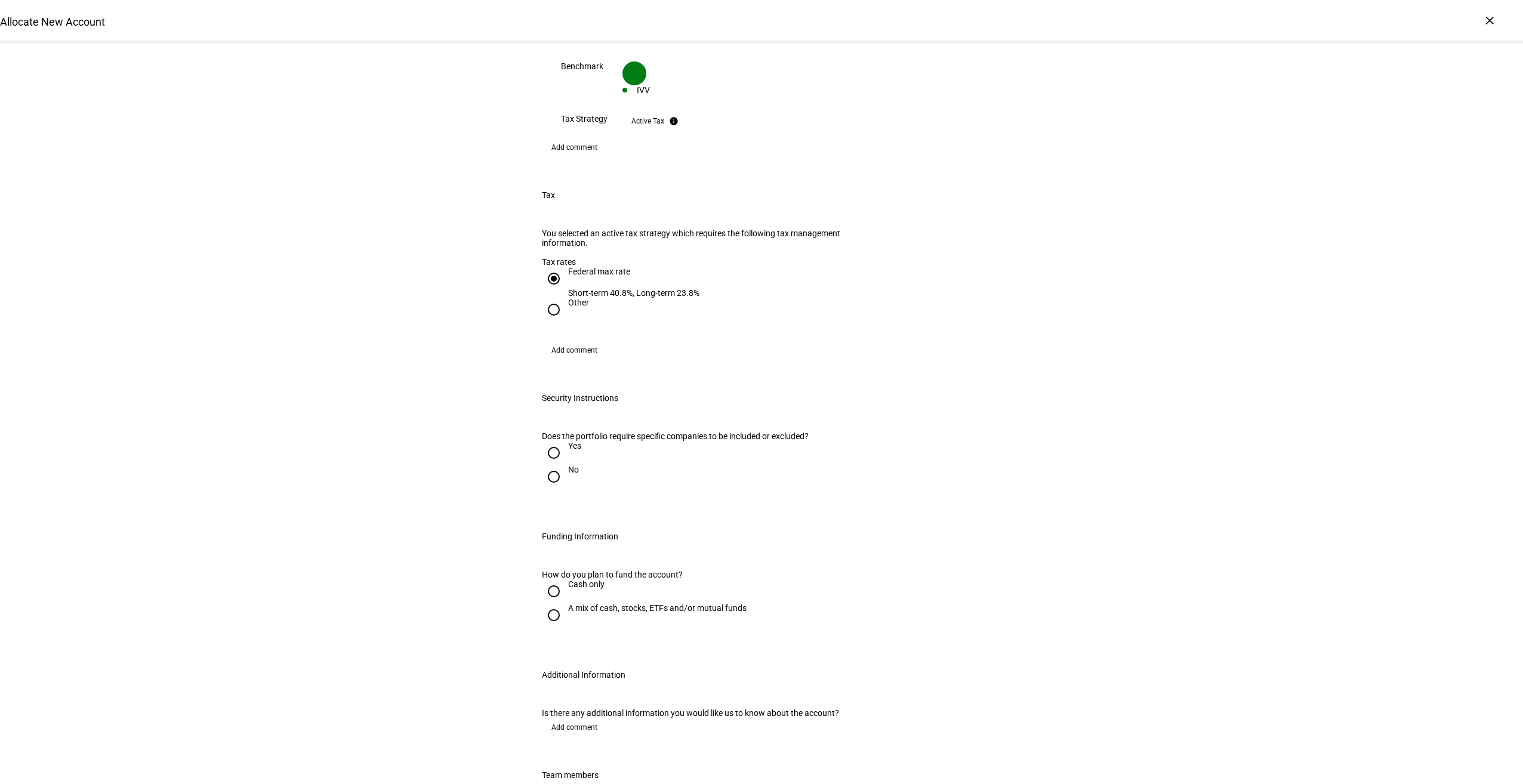
scroll to position [1096, 0]
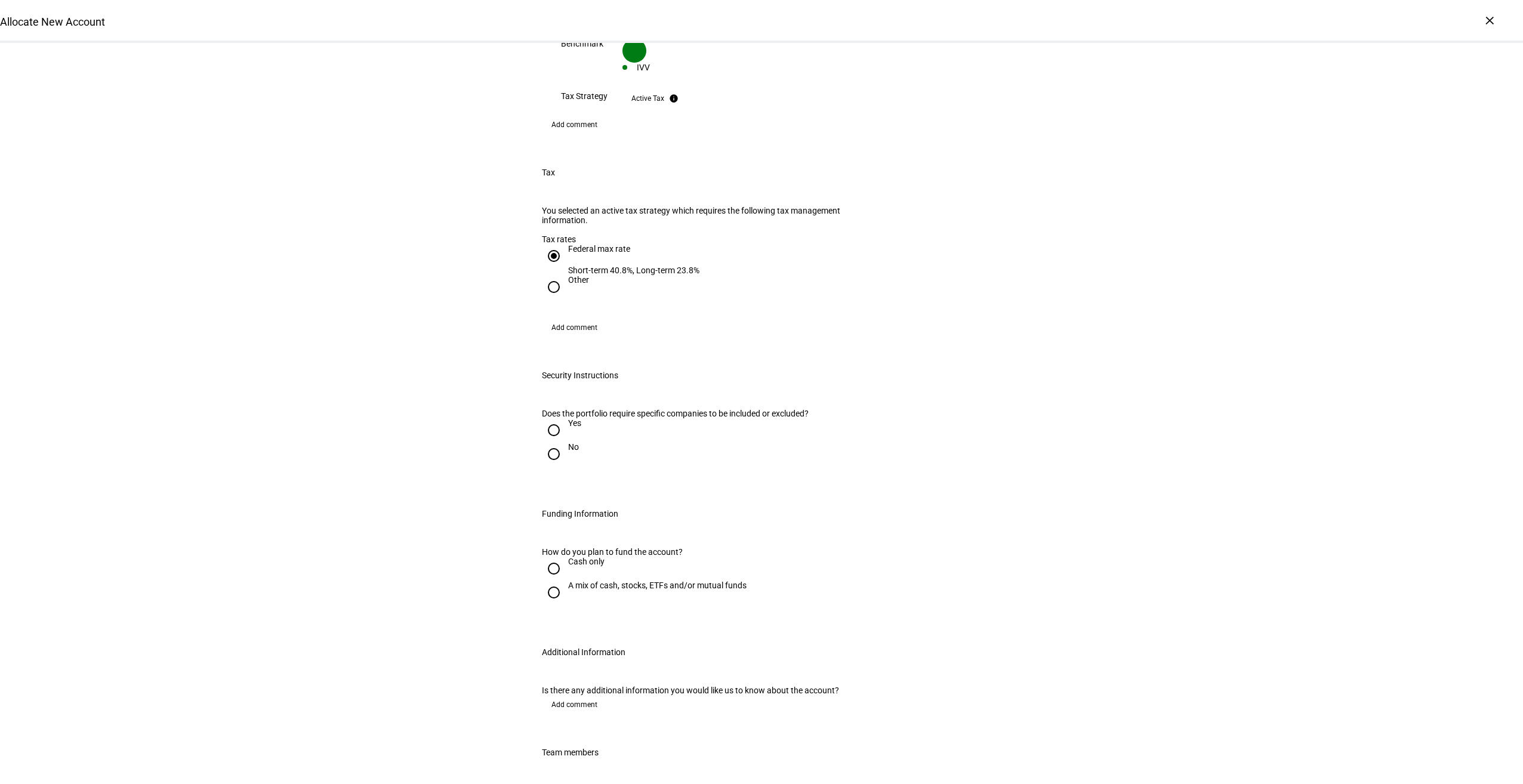
click at [568, 442] on div "No" at bounding box center [573, 447] width 11 height 10
click at [565, 442] on input "No" at bounding box center [554, 454] width 24 height 24
radio input "true"
click at [584, 580] on div "A mix of cash, stocks, ETFs and/or mutual funds" at bounding box center [657, 585] width 179 height 10
click at [565, 580] on input "A mix of cash, stocks, ETFs and/or mutual funds" at bounding box center [554, 592] width 24 height 24
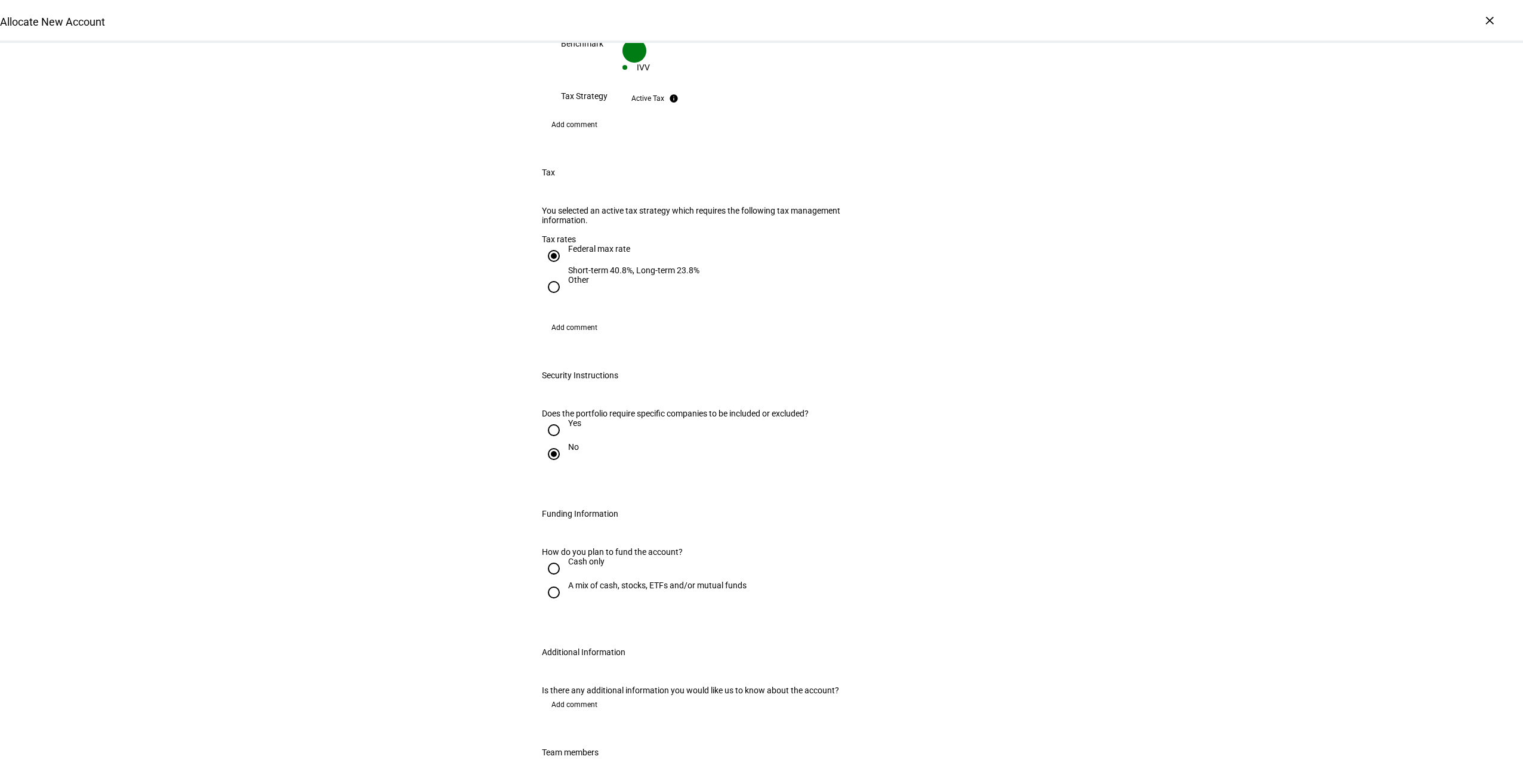
radio input "true"
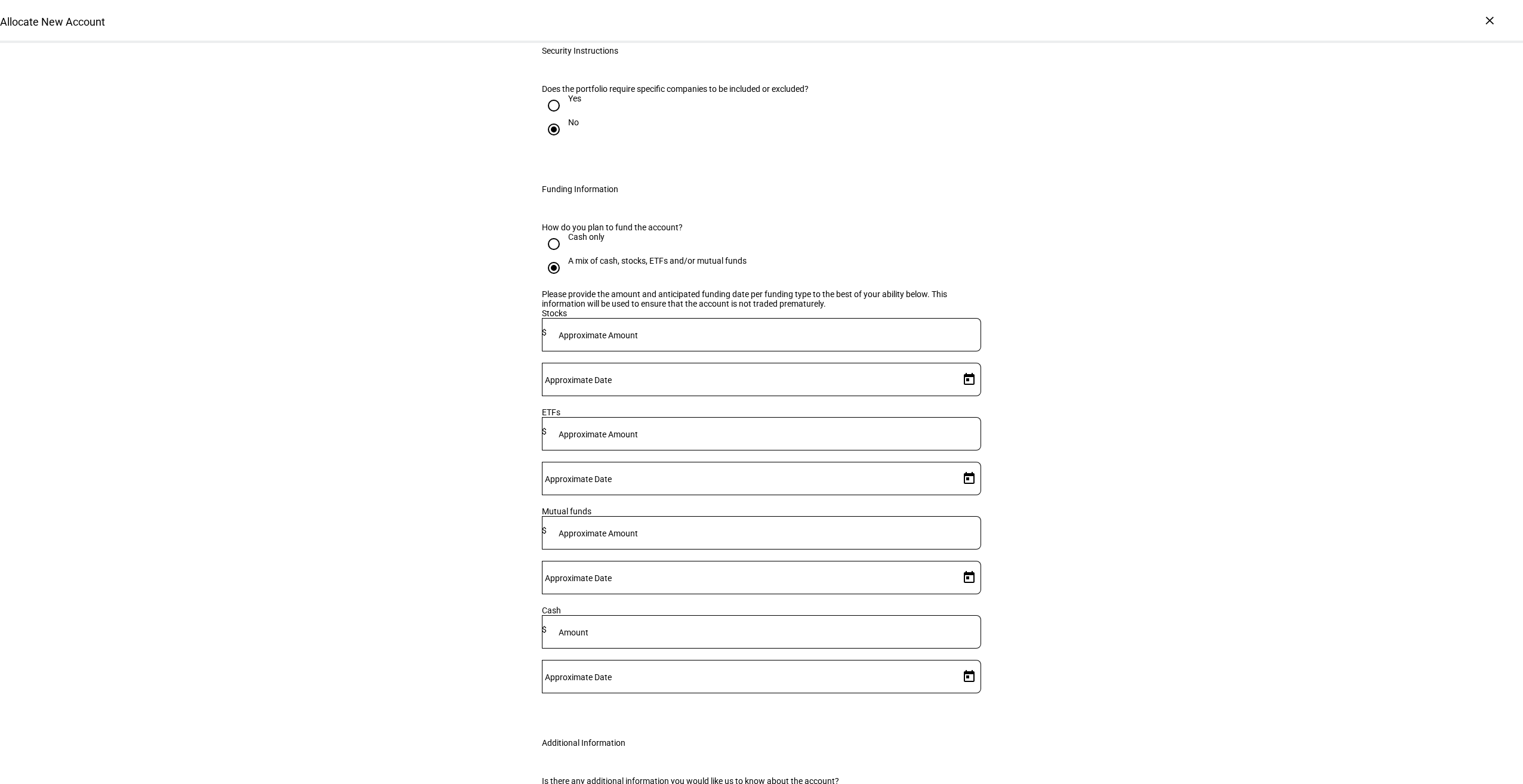
scroll to position [1467, 0]
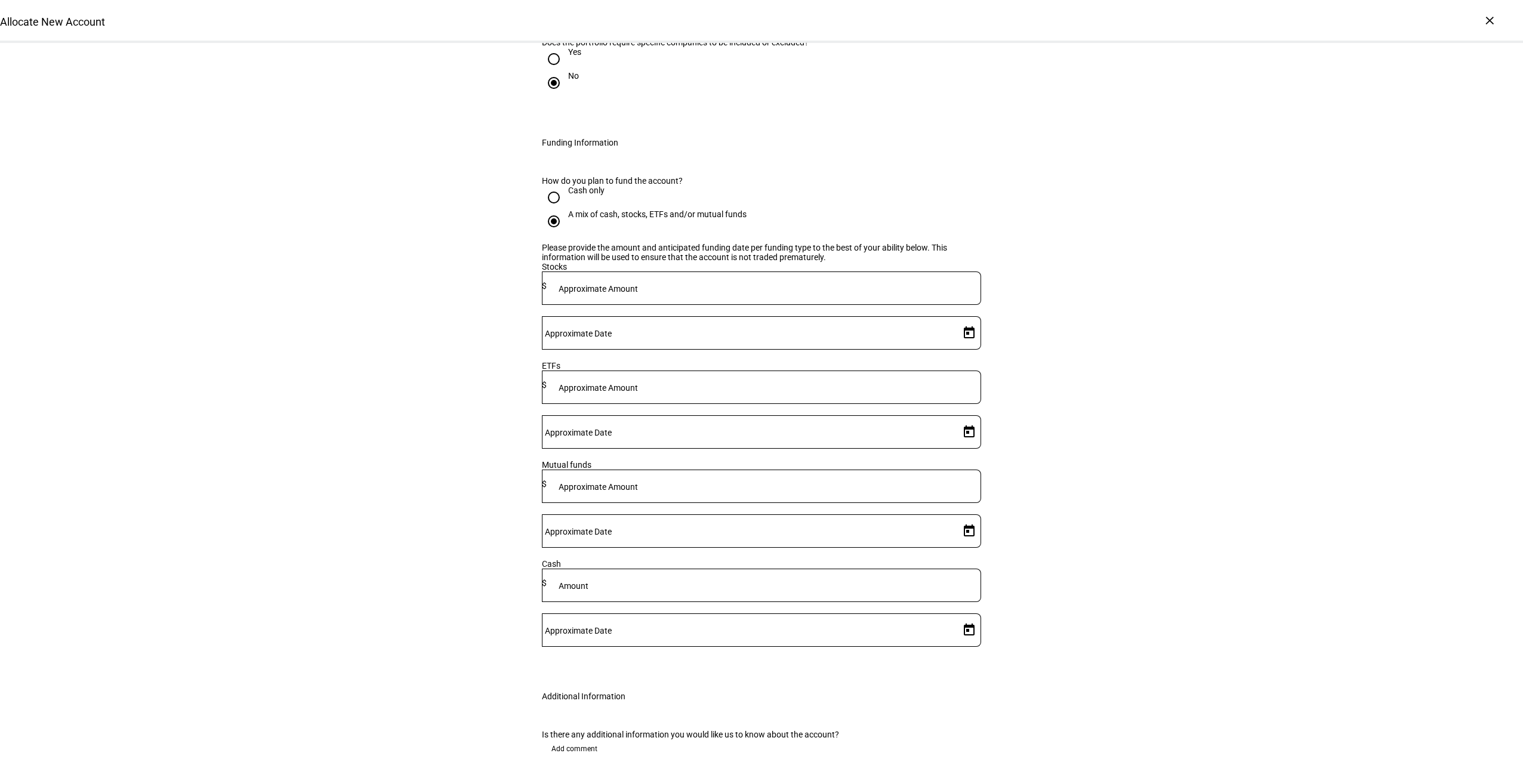
click at [715, 272] on div at bounding box center [763, 288] width 434 height 33
type input "1,198,000"
click at [959, 319] on span "Open calendar" at bounding box center [969, 333] width 29 height 29
click at [862, 388] on span "6" at bounding box center [866, 384] width 21 height 21
type input "[DATE]"
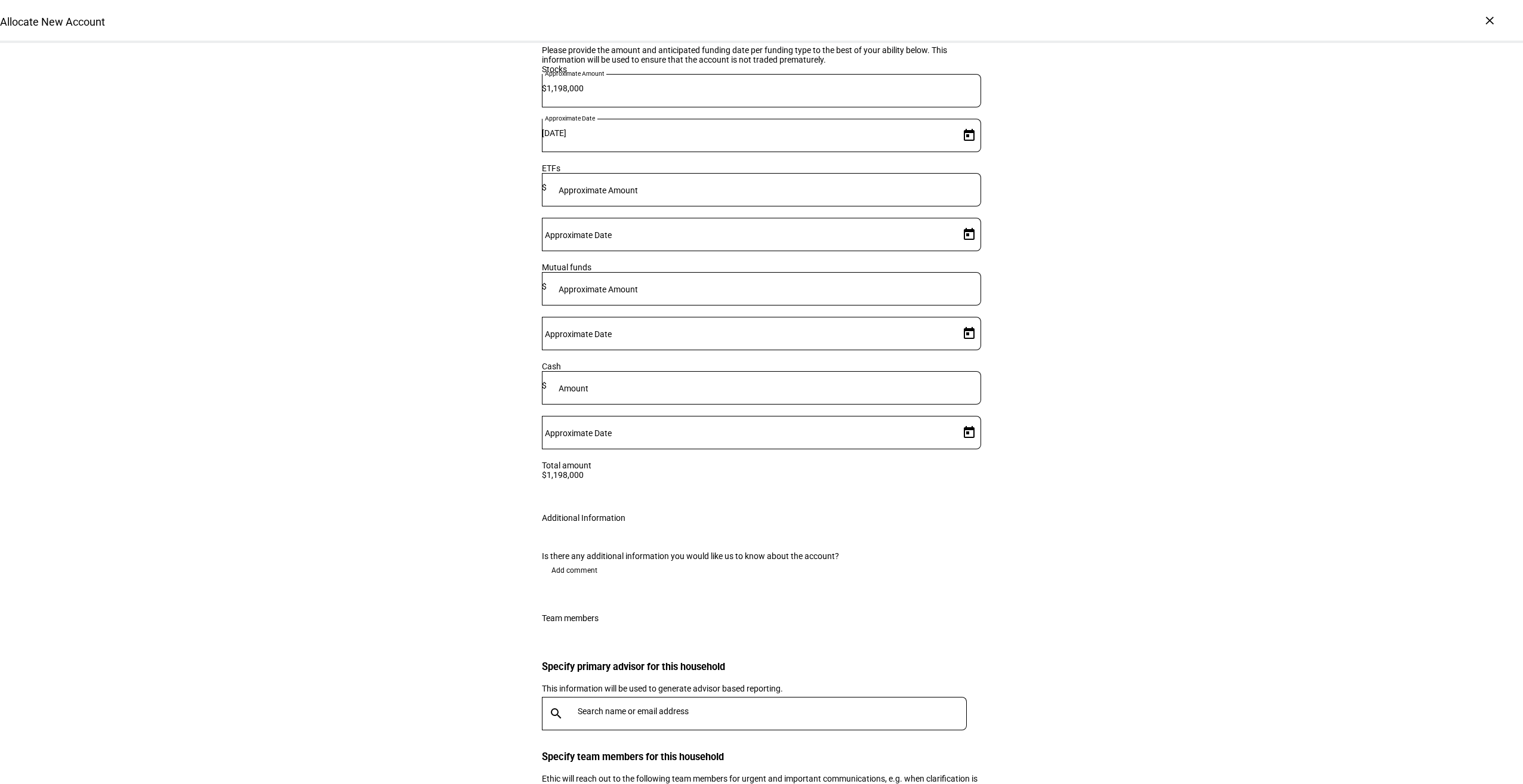
scroll to position [1671, 0]
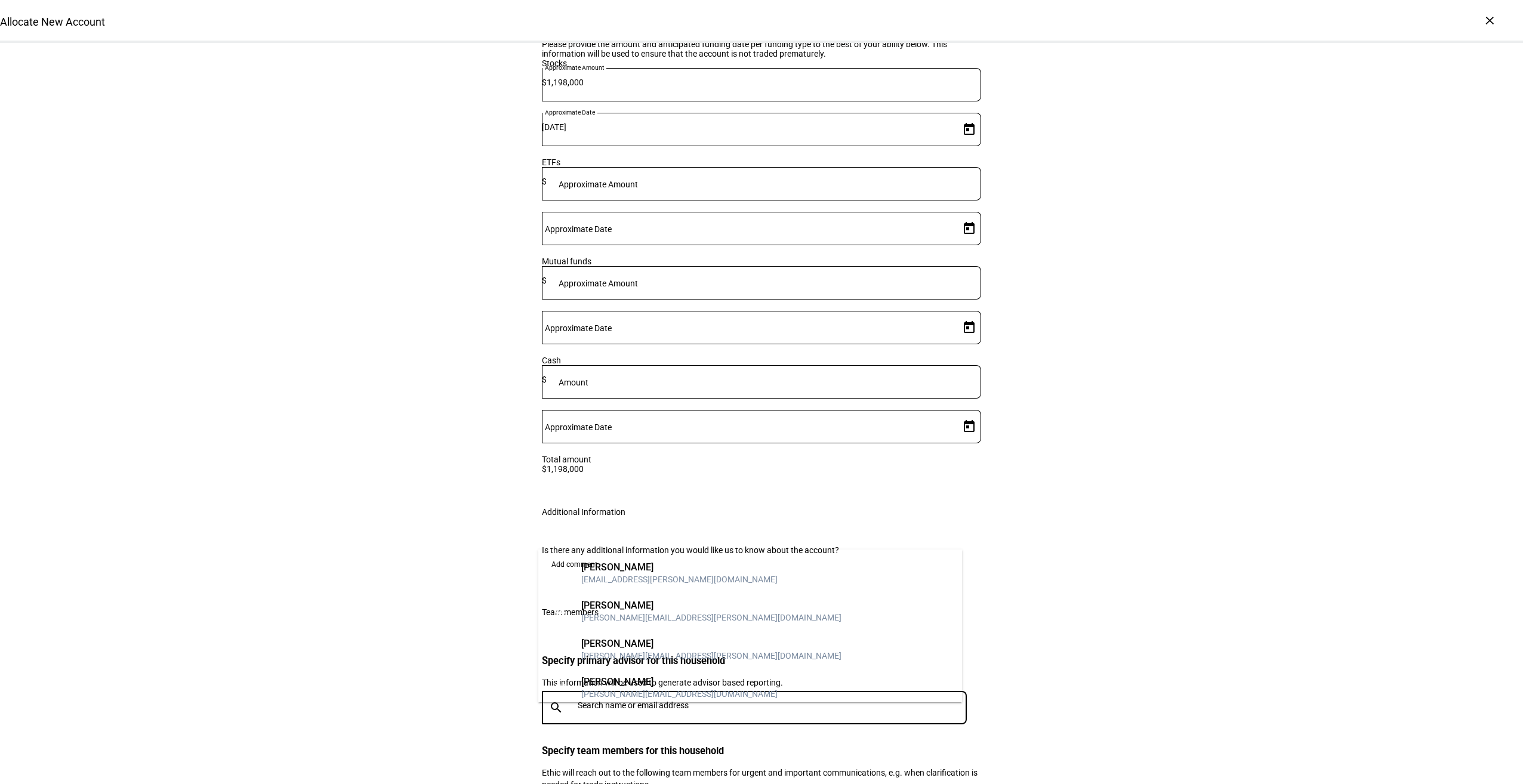
click at [682, 701] on input "text" at bounding box center [774, 705] width 393 height 10
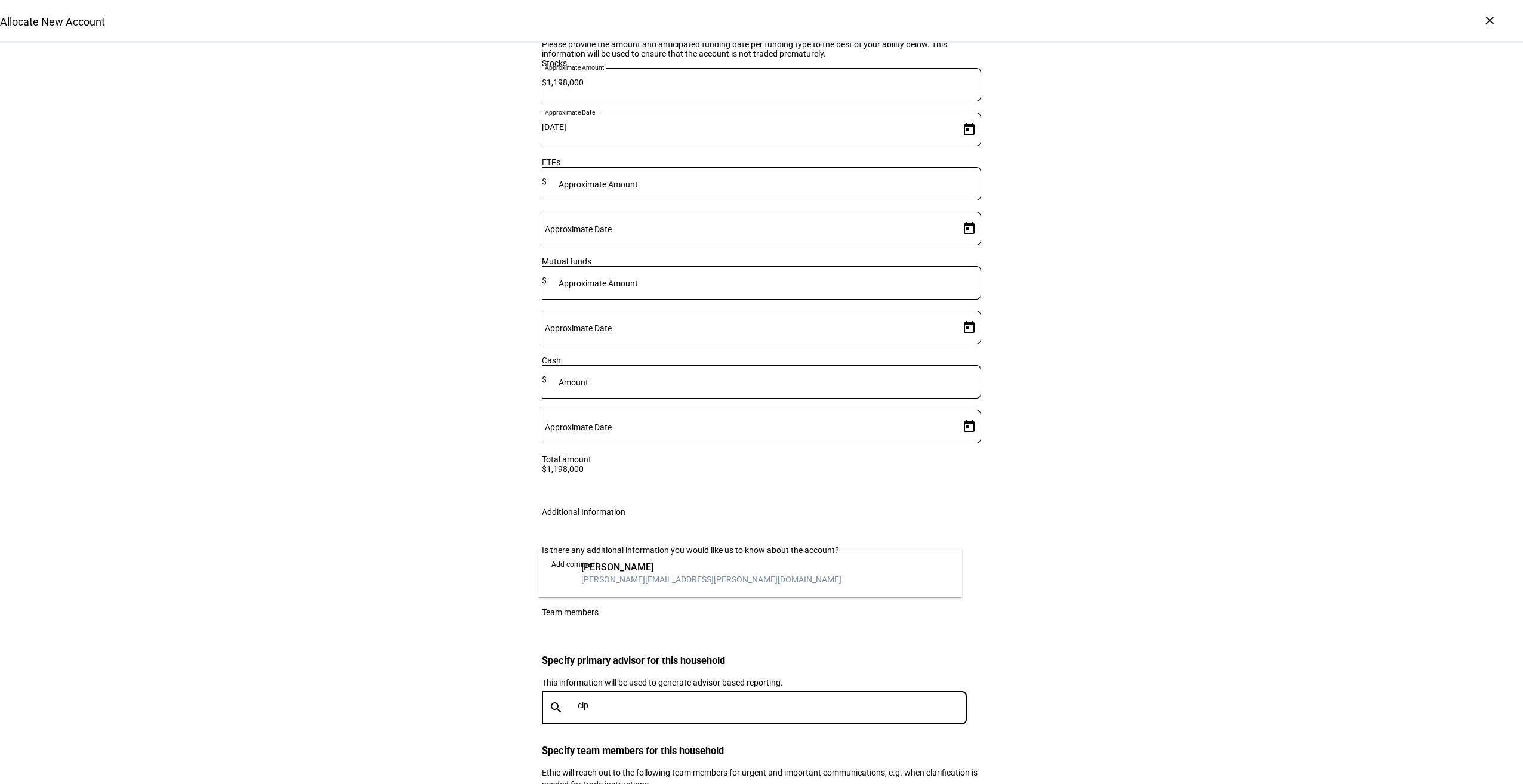
type input "cip"
click at [682, 581] on div "[PERSON_NAME][EMAIL_ADDRESS][PERSON_NAME][DOMAIN_NAME]" at bounding box center [711, 580] width 260 height 12
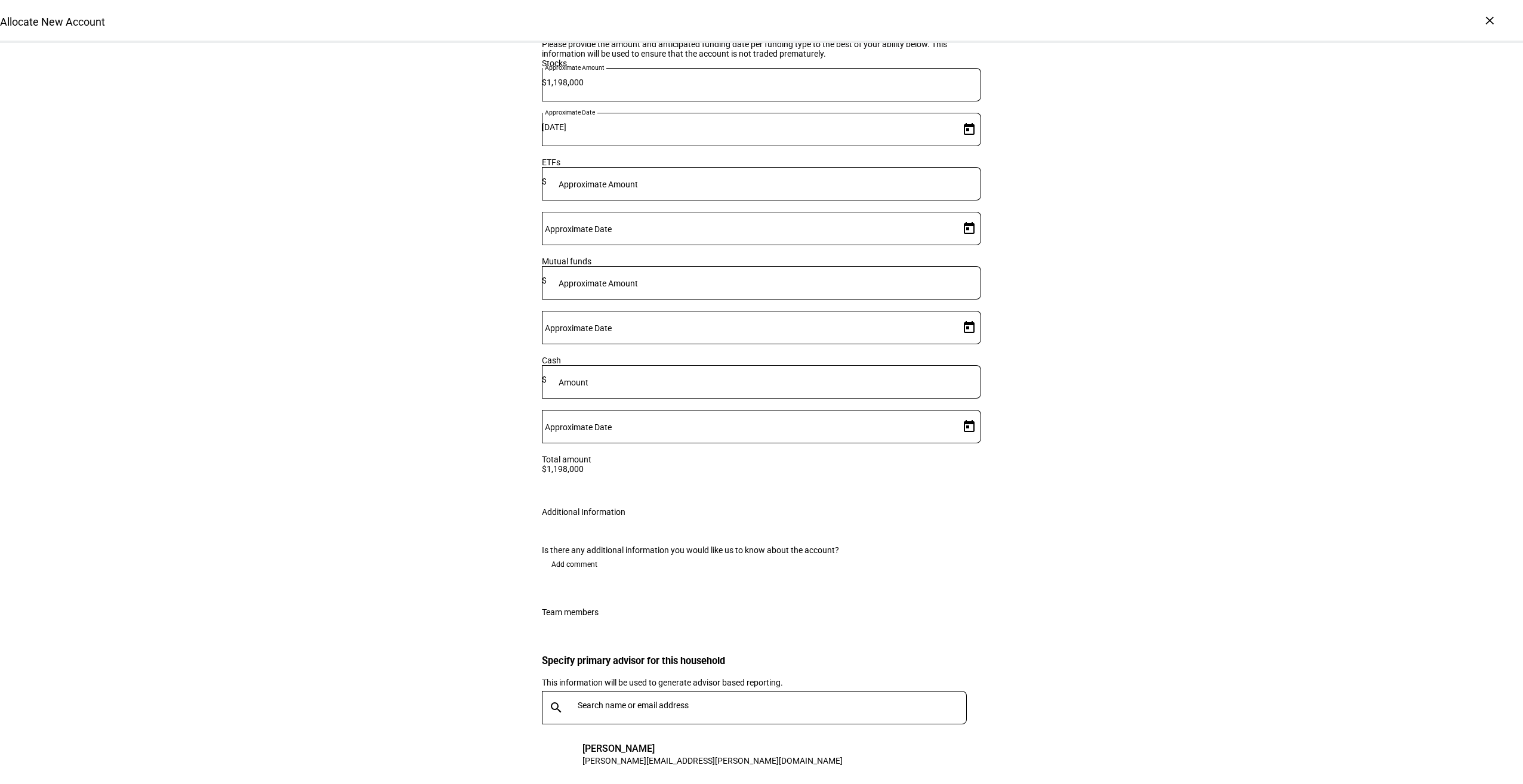
type input "fra"
click at [668, 718] on div "[PERSON_NAME]" at bounding box center [679, 715] width 196 height 12
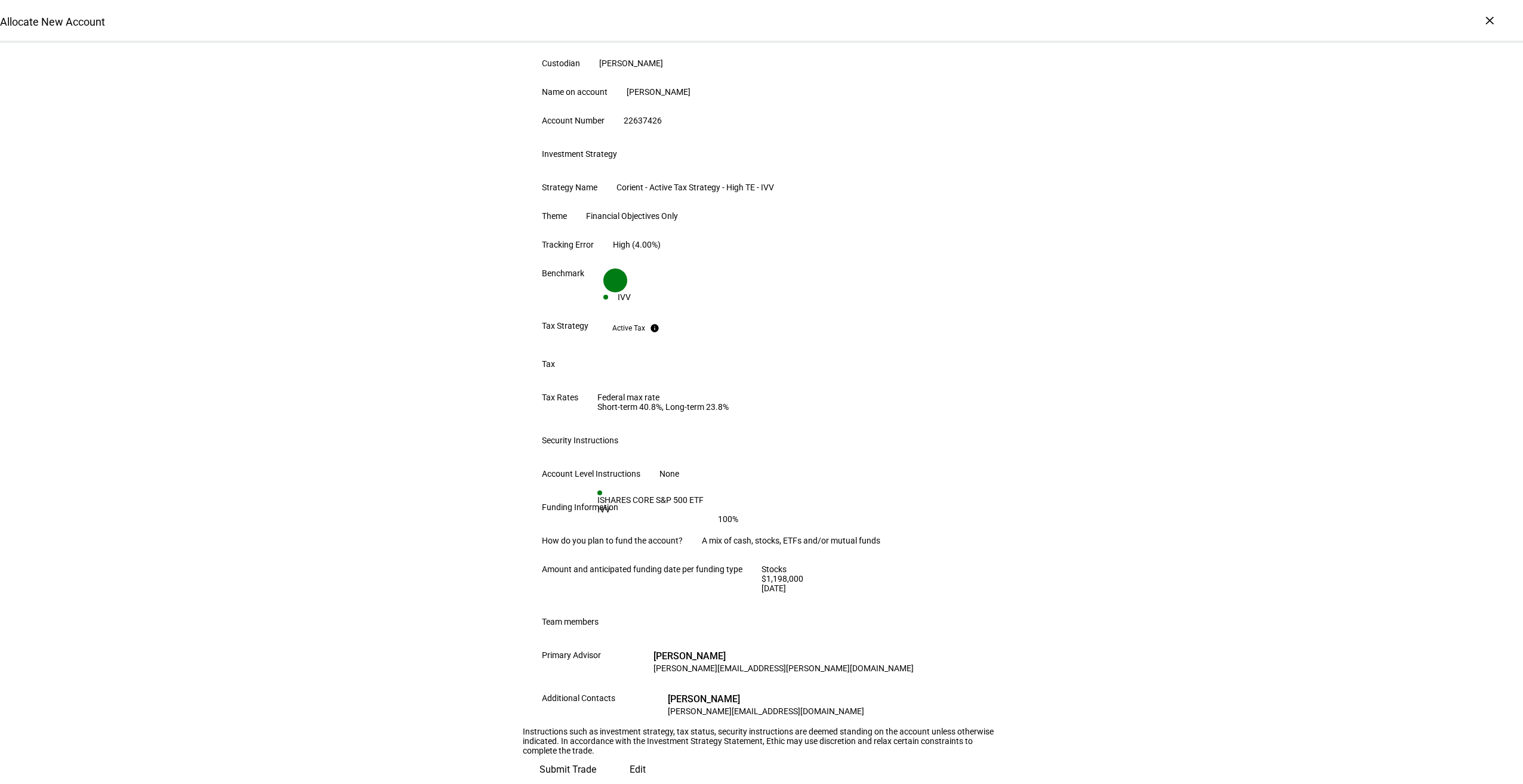
scroll to position [385, 0]
click at [596, 755] on span "Submit Trade" at bounding box center [568, 769] width 57 height 29
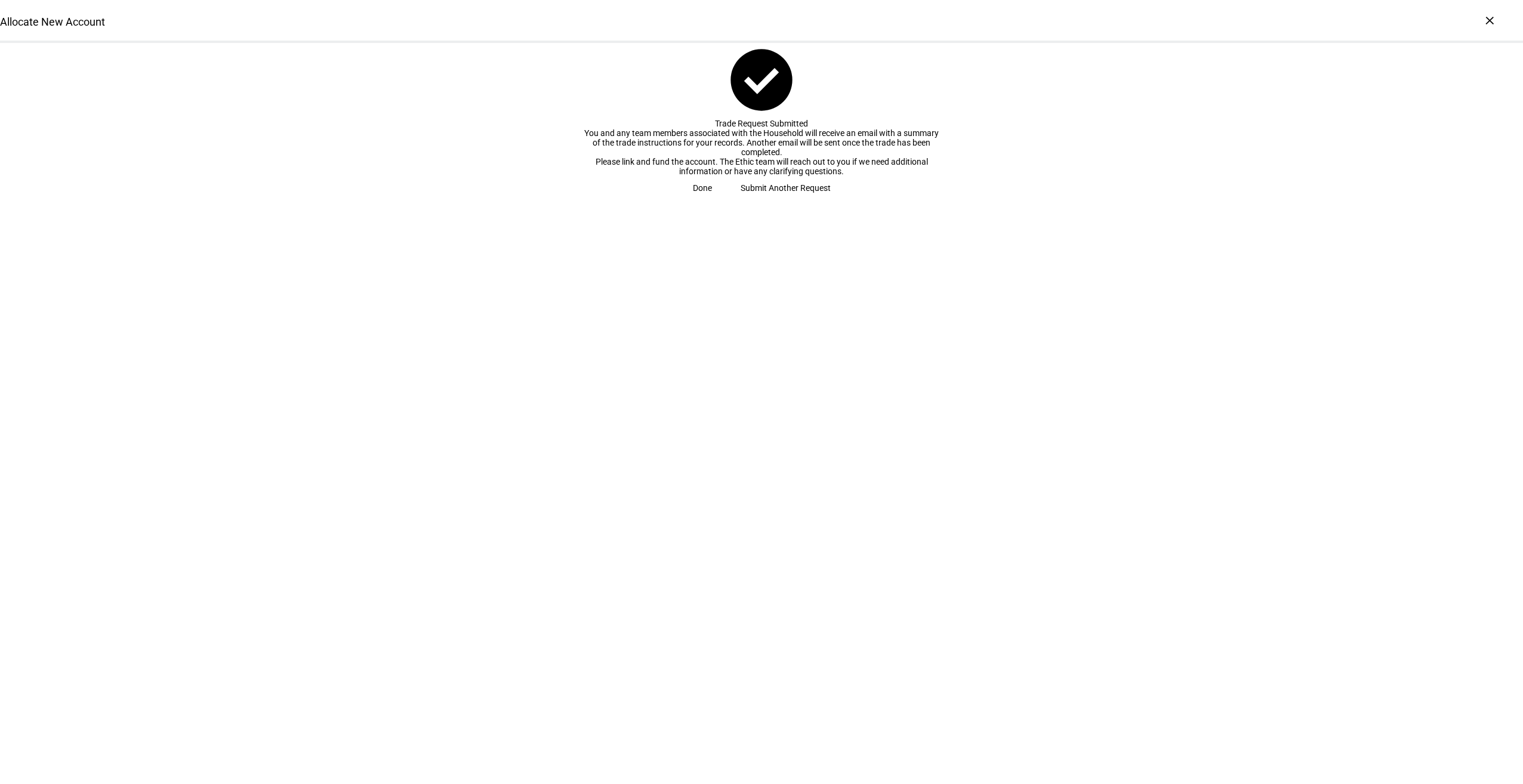
click at [712, 200] on span "Done" at bounding box center [702, 188] width 19 height 24
